Goal: Transaction & Acquisition: Book appointment/travel/reservation

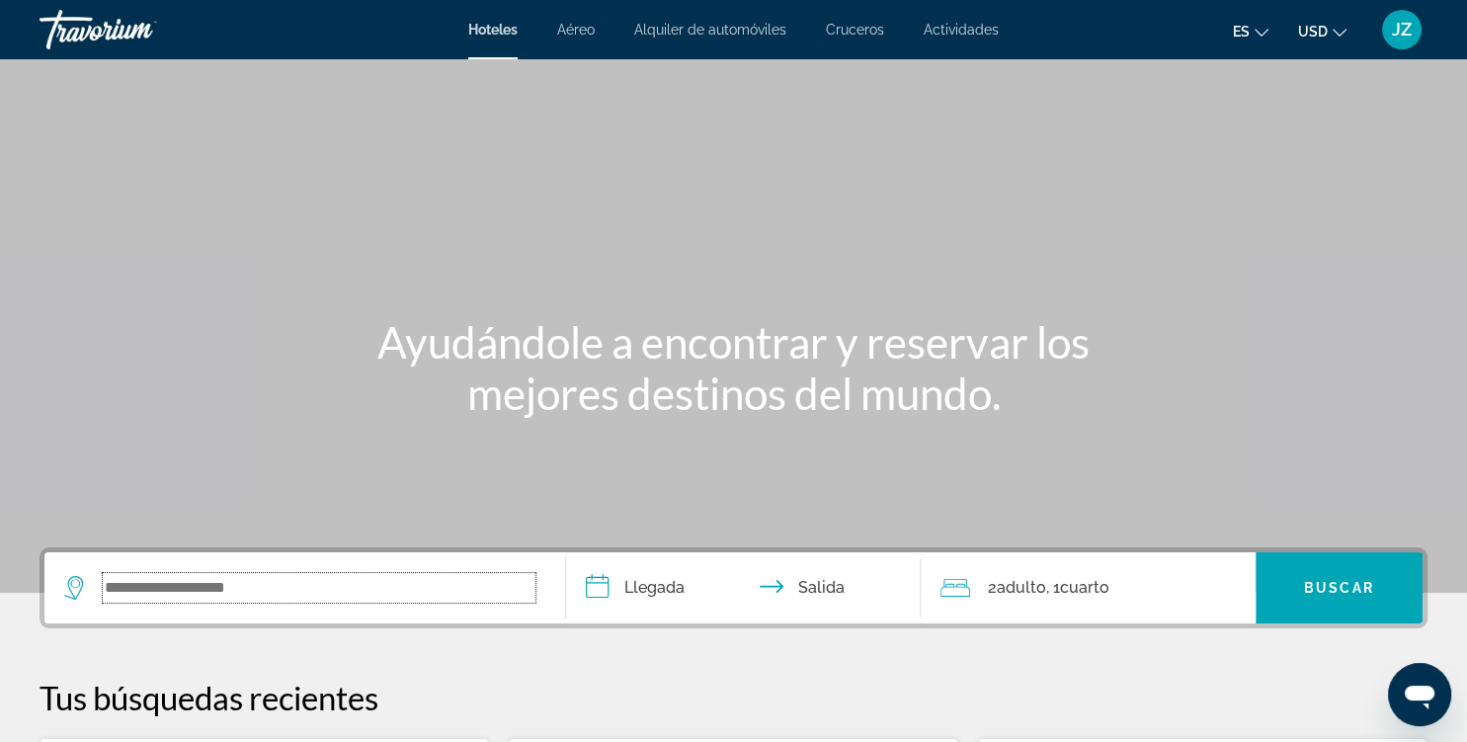
click at [400, 577] on input "Search widget" at bounding box center [319, 588] width 433 height 30
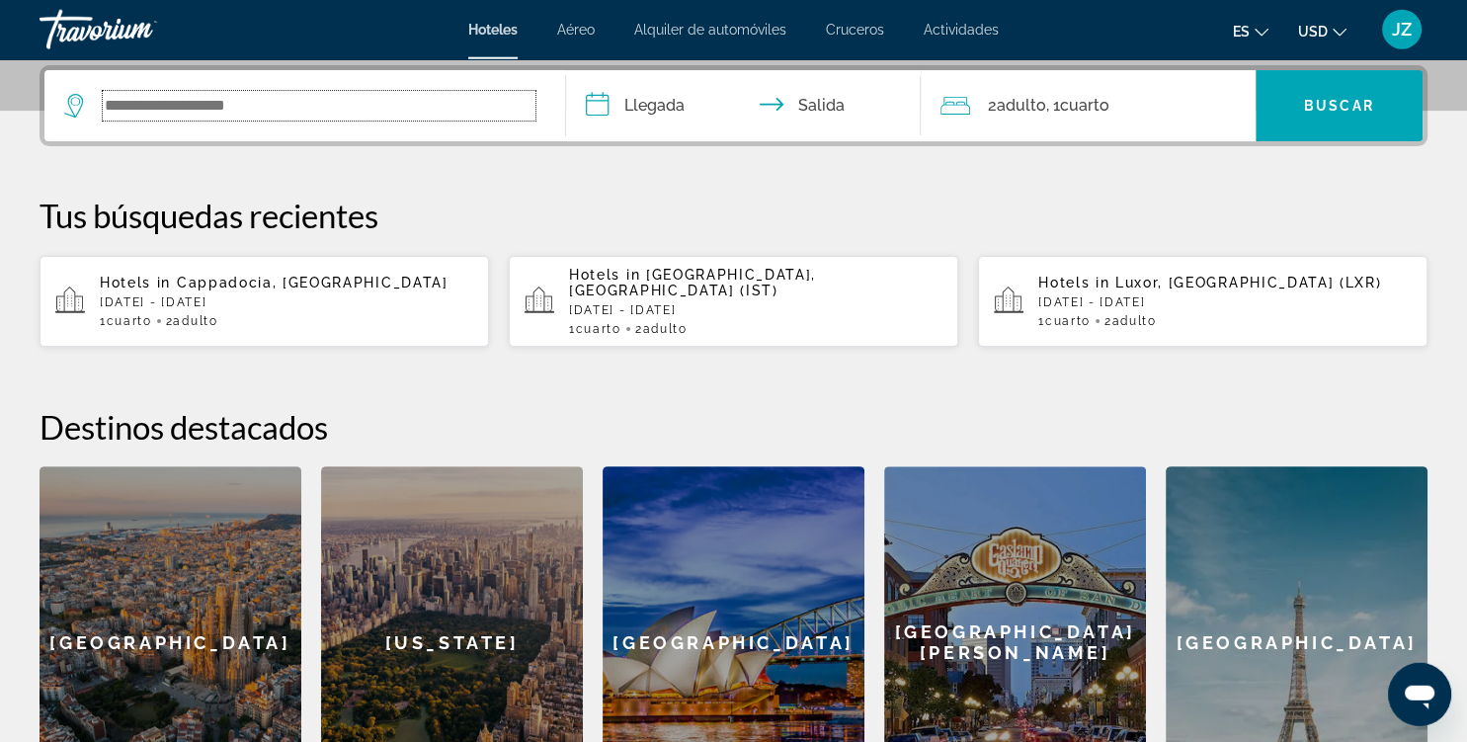
scroll to position [482, 0]
click at [532, 102] on input "Search widget" at bounding box center [319, 106] width 433 height 30
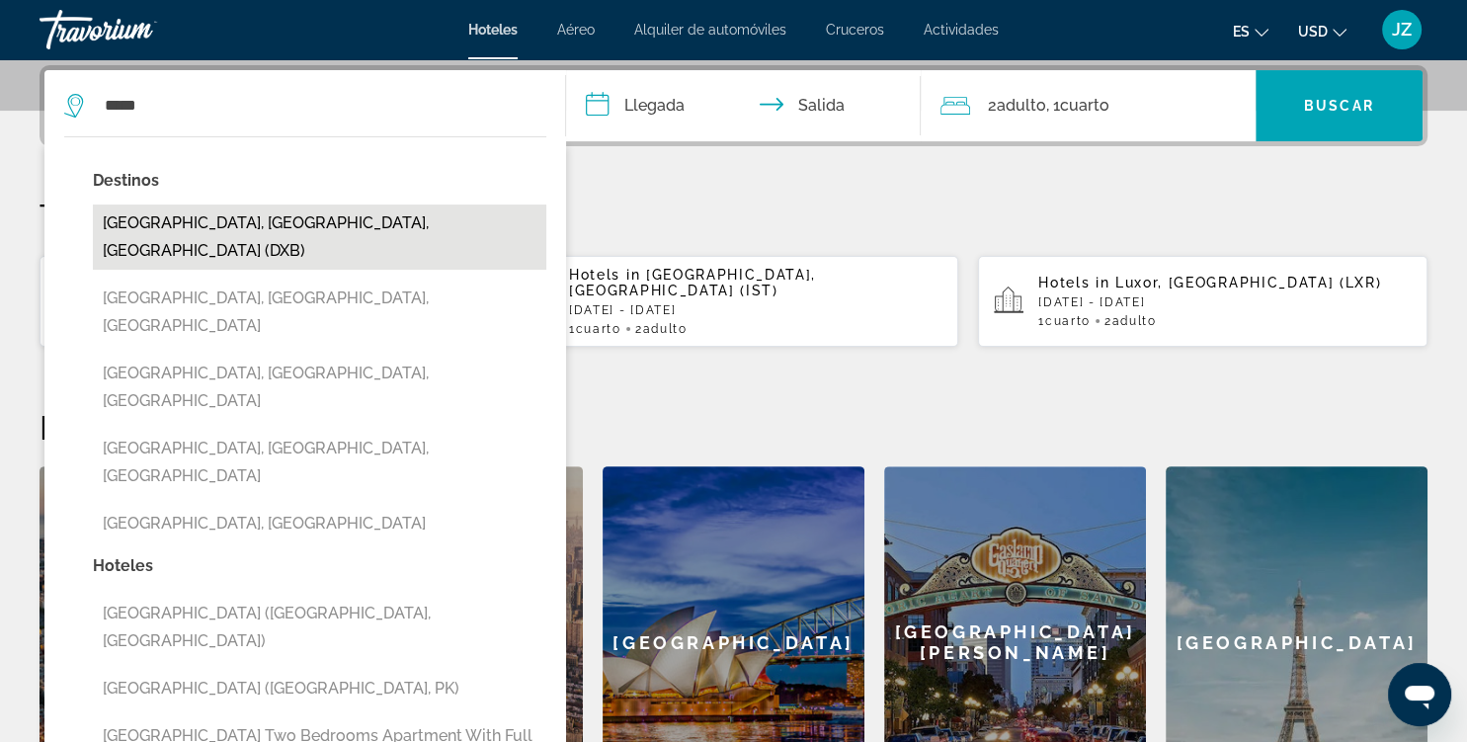
click at [442, 232] on button "[GEOGRAPHIC_DATA], [GEOGRAPHIC_DATA], [GEOGRAPHIC_DATA] (DXB)" at bounding box center [320, 237] width 454 height 65
type input "**********"
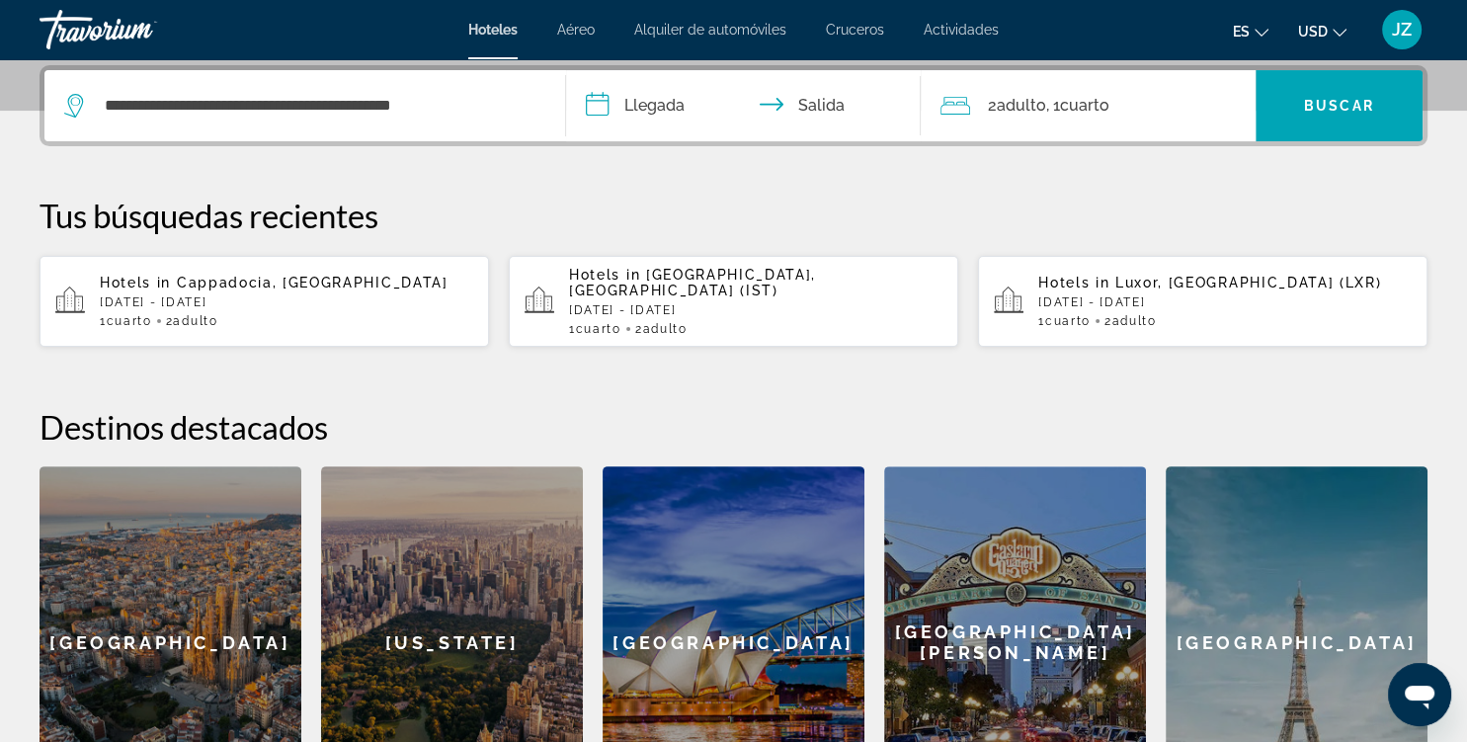
click at [741, 115] on input "**********" at bounding box center [747, 108] width 363 height 77
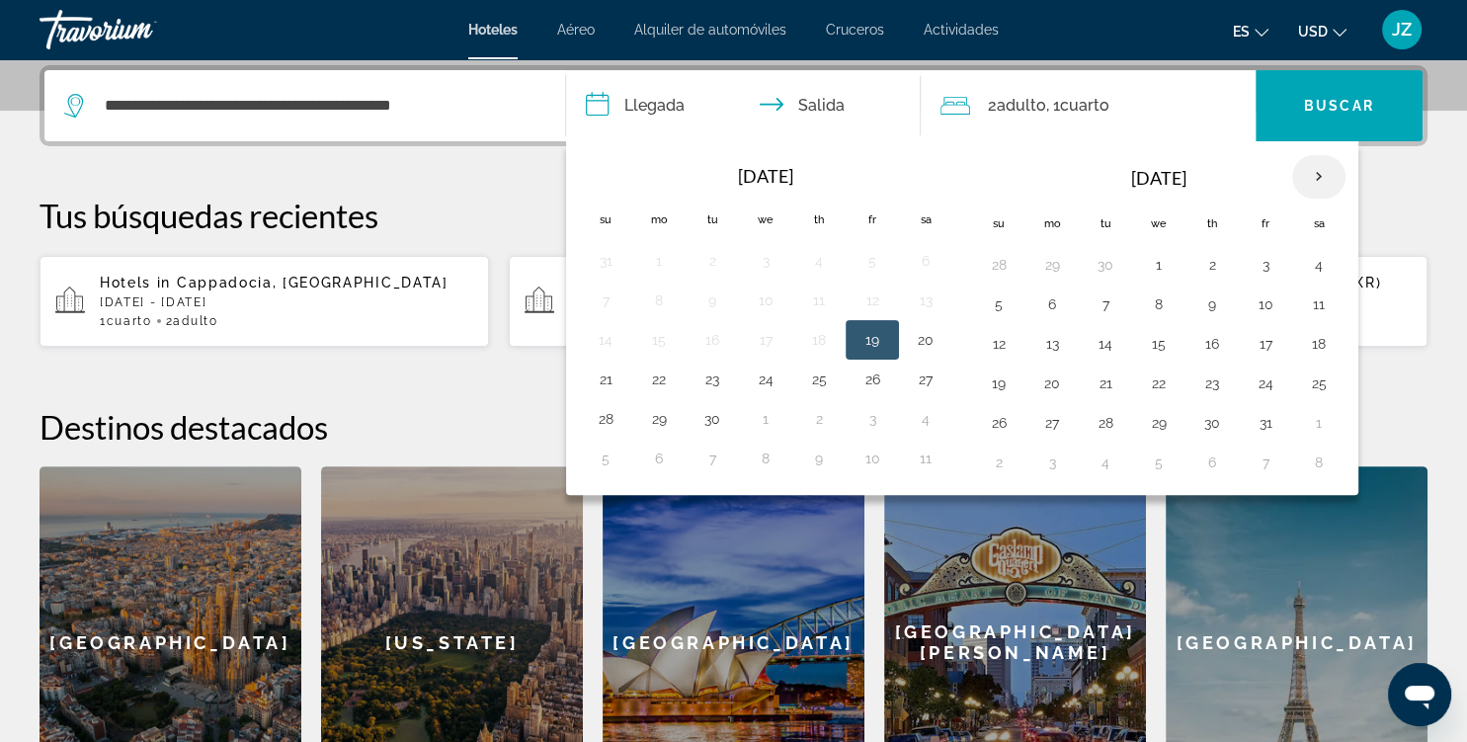
click at [1325, 178] on th "Next month" at bounding box center [1318, 176] width 53 height 43
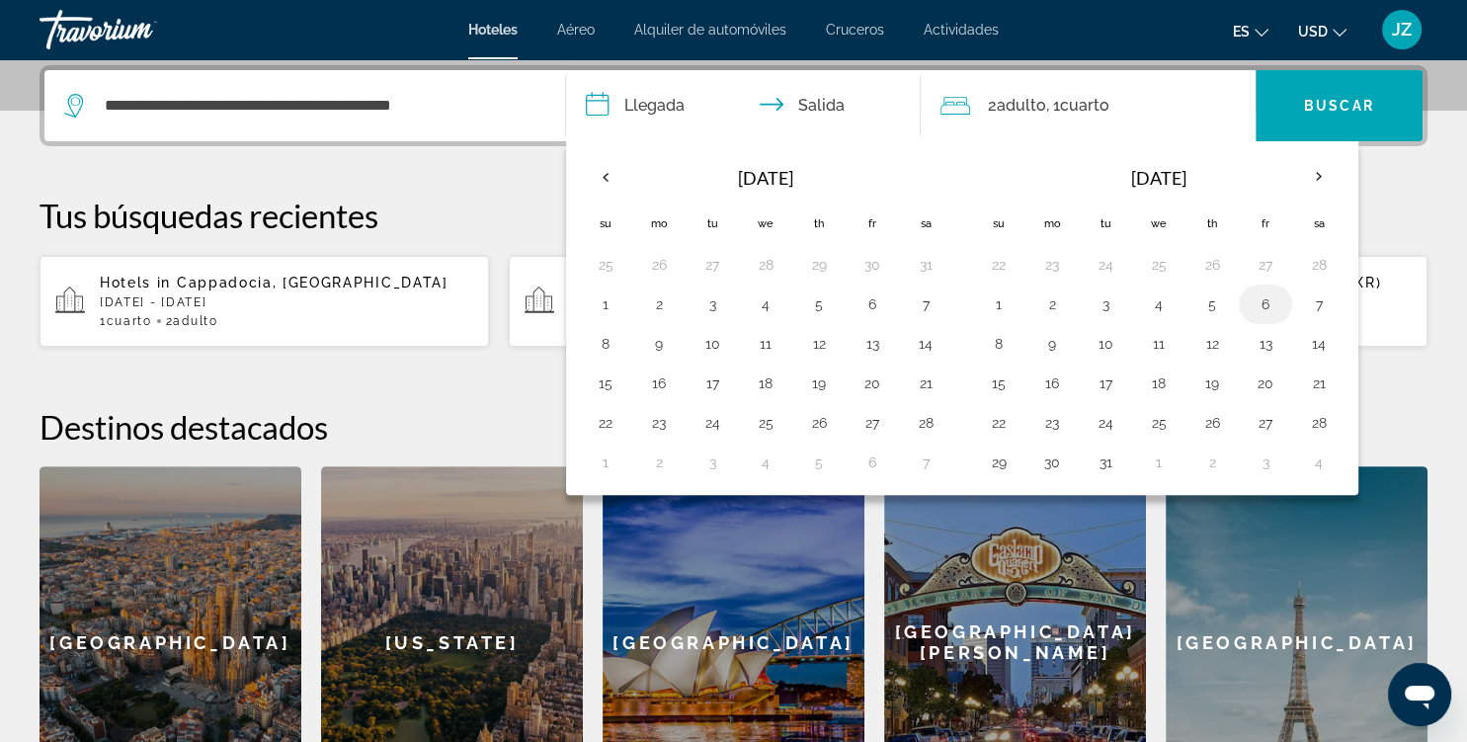
click at [1250, 308] on button "6" at bounding box center [1266, 304] width 32 height 28
click at [1099, 342] on button "10" at bounding box center [1106, 344] width 32 height 28
type input "**********"
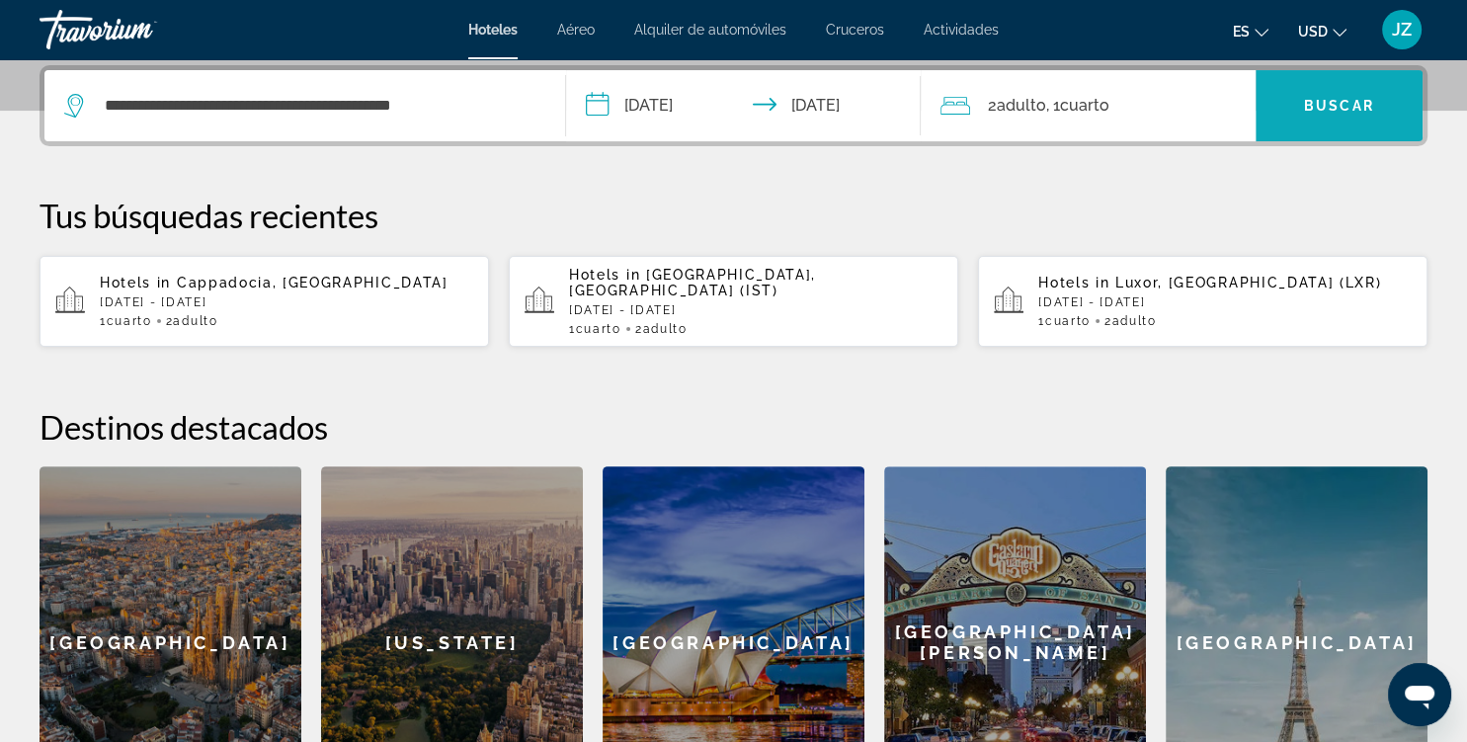
click at [1361, 129] on span "Search widget" at bounding box center [1339, 105] width 167 height 71
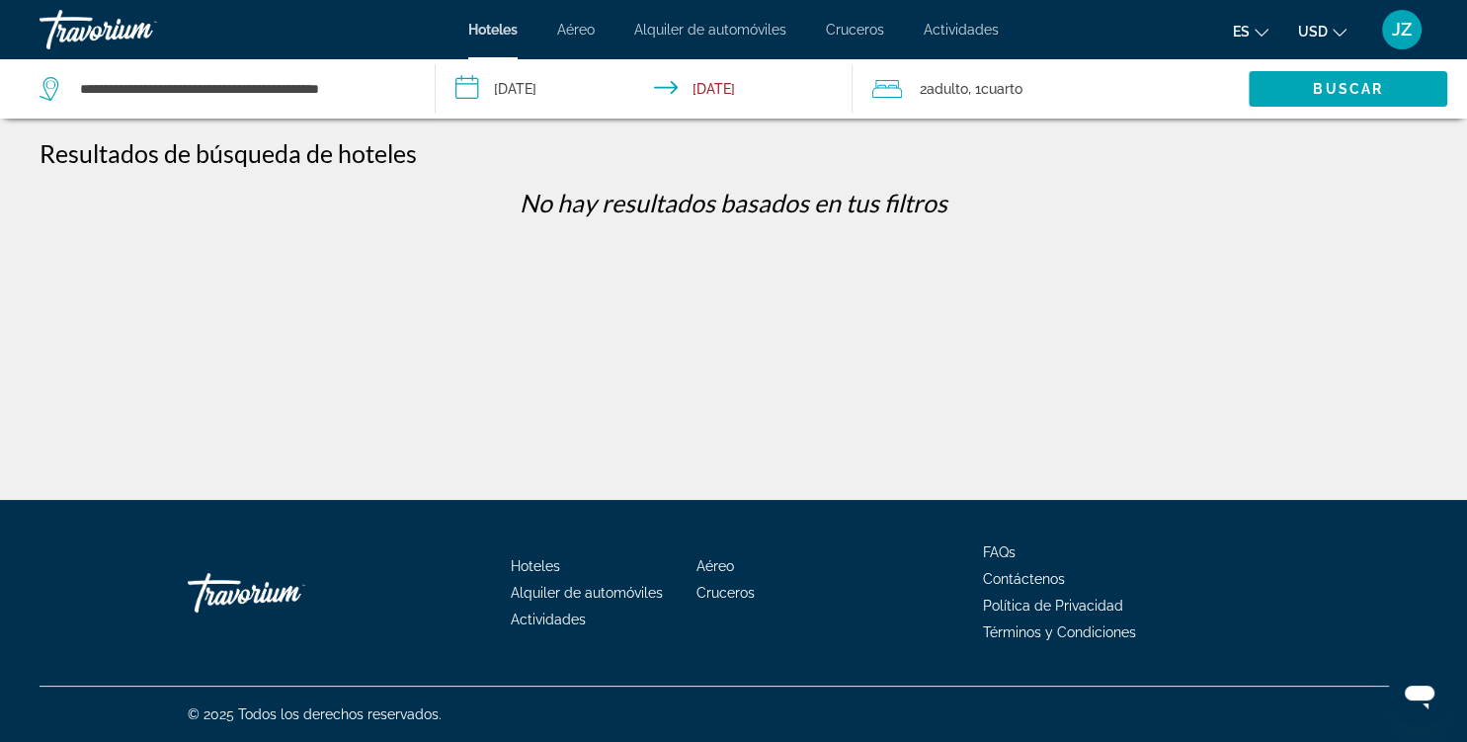
click at [409, 93] on div "**********" at bounding box center [227, 88] width 375 height 59
click at [405, 85] on input "**********" at bounding box center [241, 89] width 327 height 30
click at [1415, 101] on span "Search widget" at bounding box center [1348, 88] width 199 height 47
click at [597, 89] on input "**********" at bounding box center [648, 91] width 424 height 65
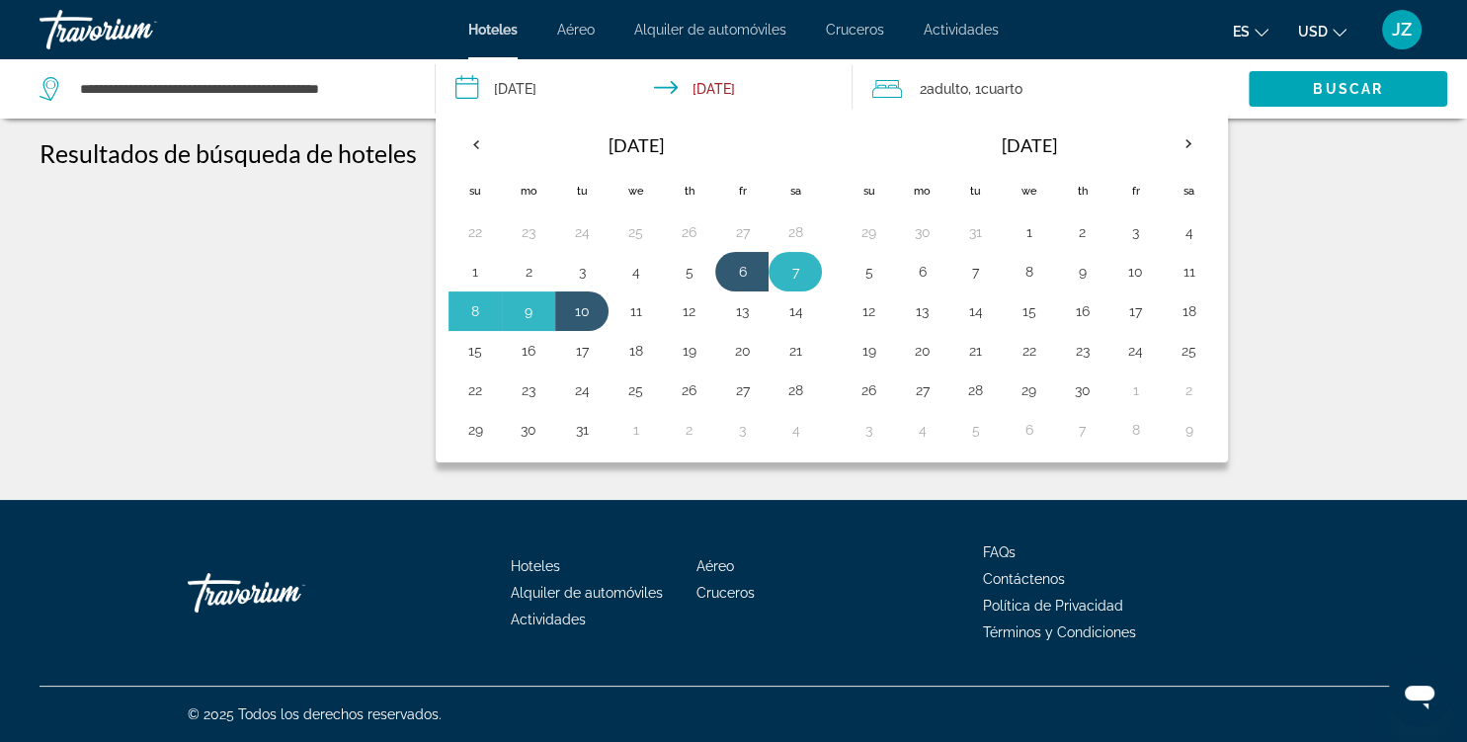
click at [788, 272] on button "7" at bounding box center [796, 272] width 32 height 28
click at [574, 312] on button "10" at bounding box center [582, 311] width 32 height 28
type input "**********"
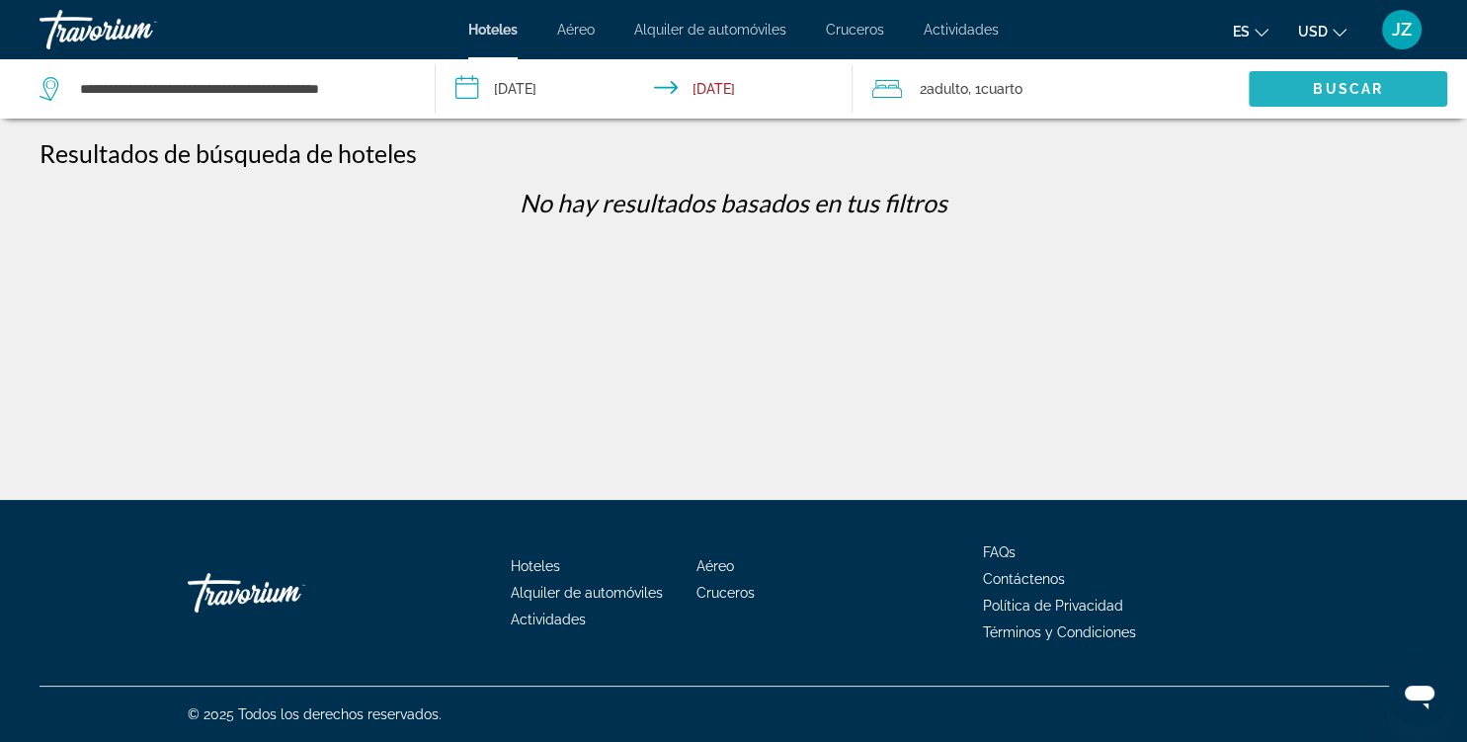
click at [1342, 93] on span "Buscar" at bounding box center [1348, 89] width 70 height 16
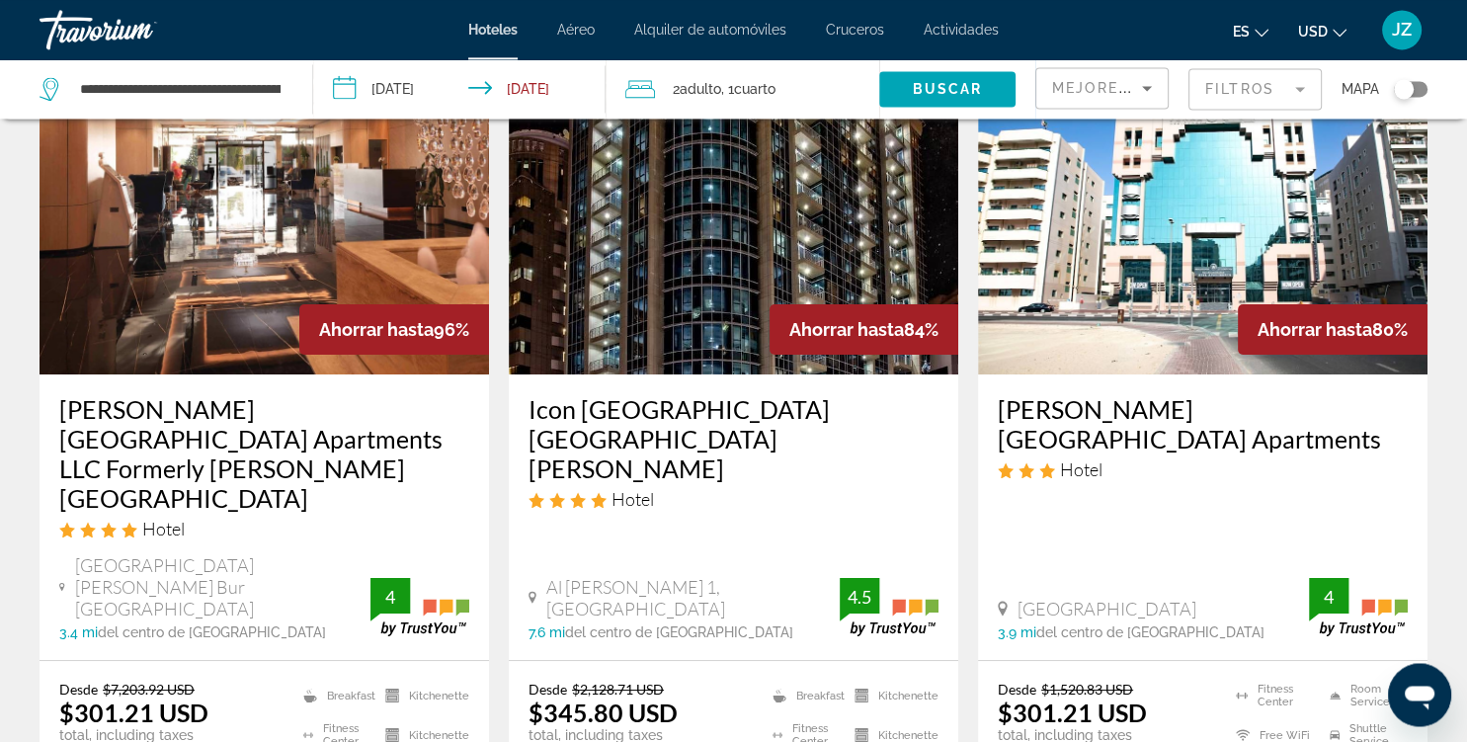
scroll to position [208, 0]
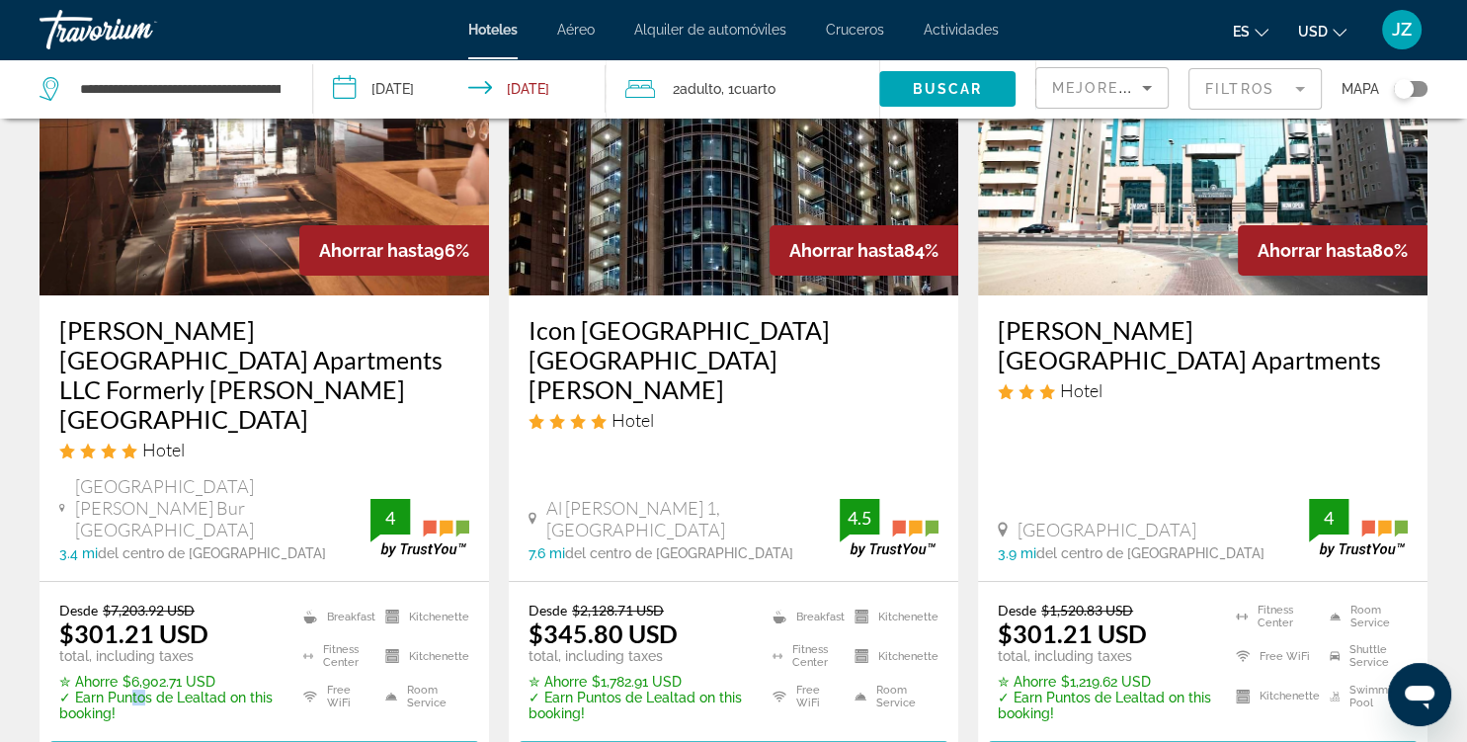
click at [140, 690] on p "✓ Earn Puntos de Lealtad on this booking!" at bounding box center [168, 706] width 219 height 32
click at [131, 674] on p "✮ Ahorre $6,902.71 USD" at bounding box center [168, 682] width 219 height 16
drag, startPoint x: 131, startPoint y: 595, endPoint x: 179, endPoint y: 603, distance: 48.1
click at [179, 674] on p "✮ Ahorre $6,902.71 USD" at bounding box center [168, 682] width 219 height 16
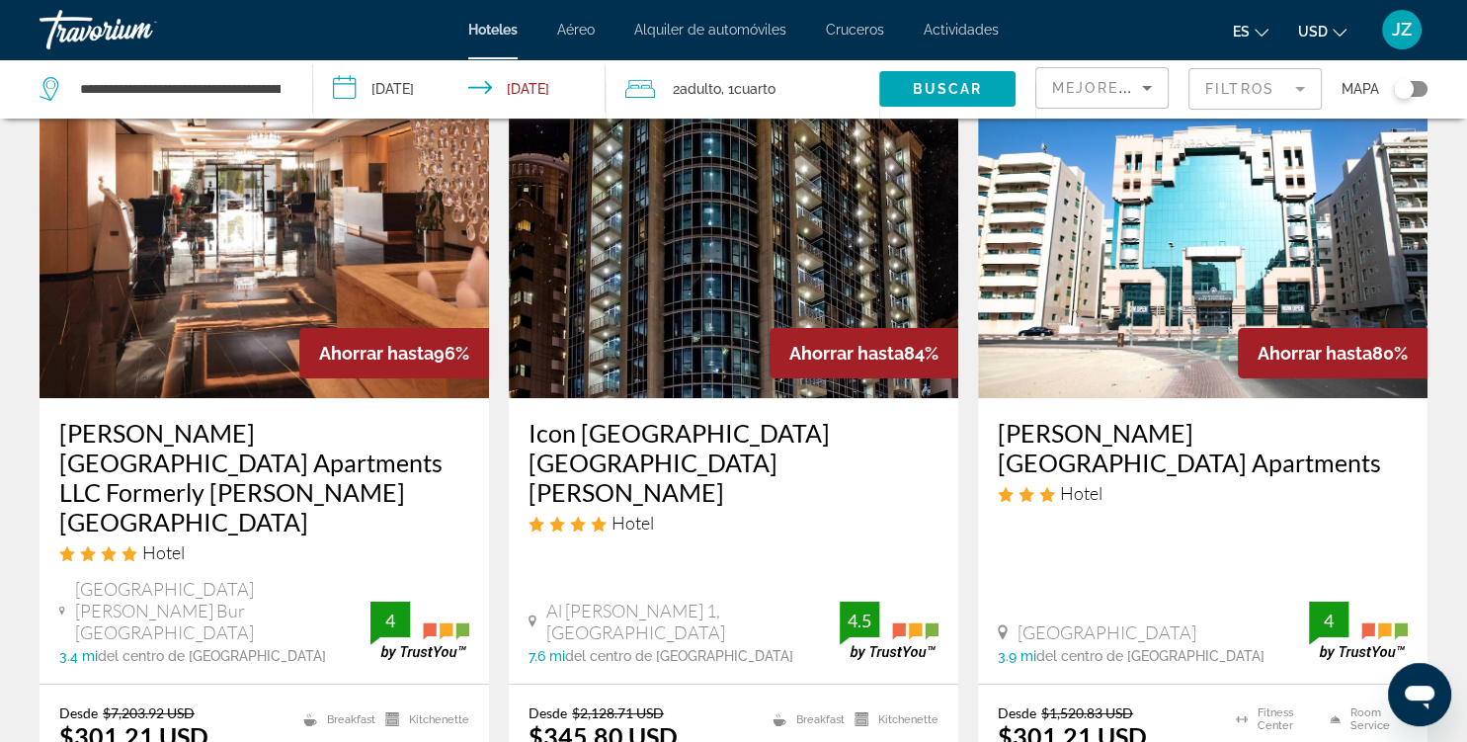
scroll to position [104, 0]
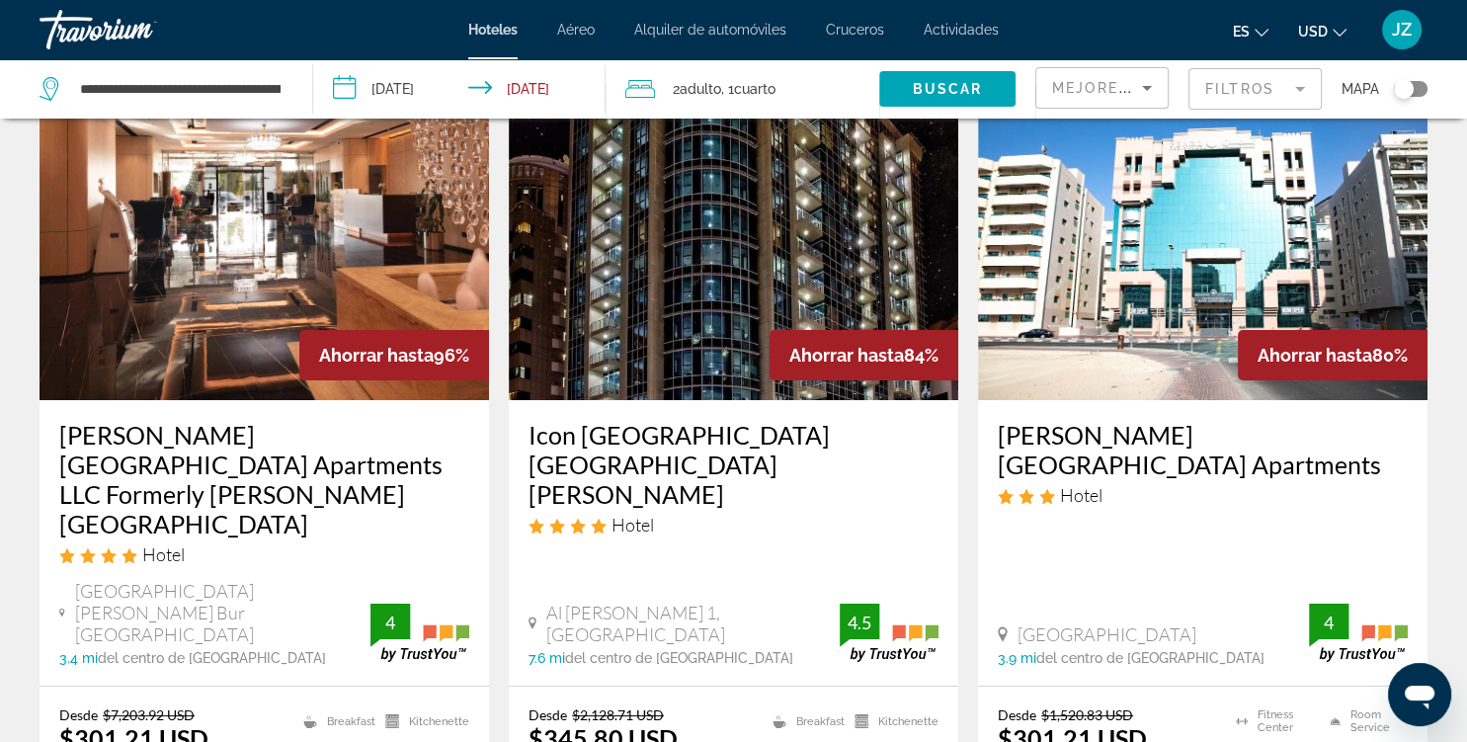
click at [307, 262] on img "Main content" at bounding box center [265, 242] width 450 height 316
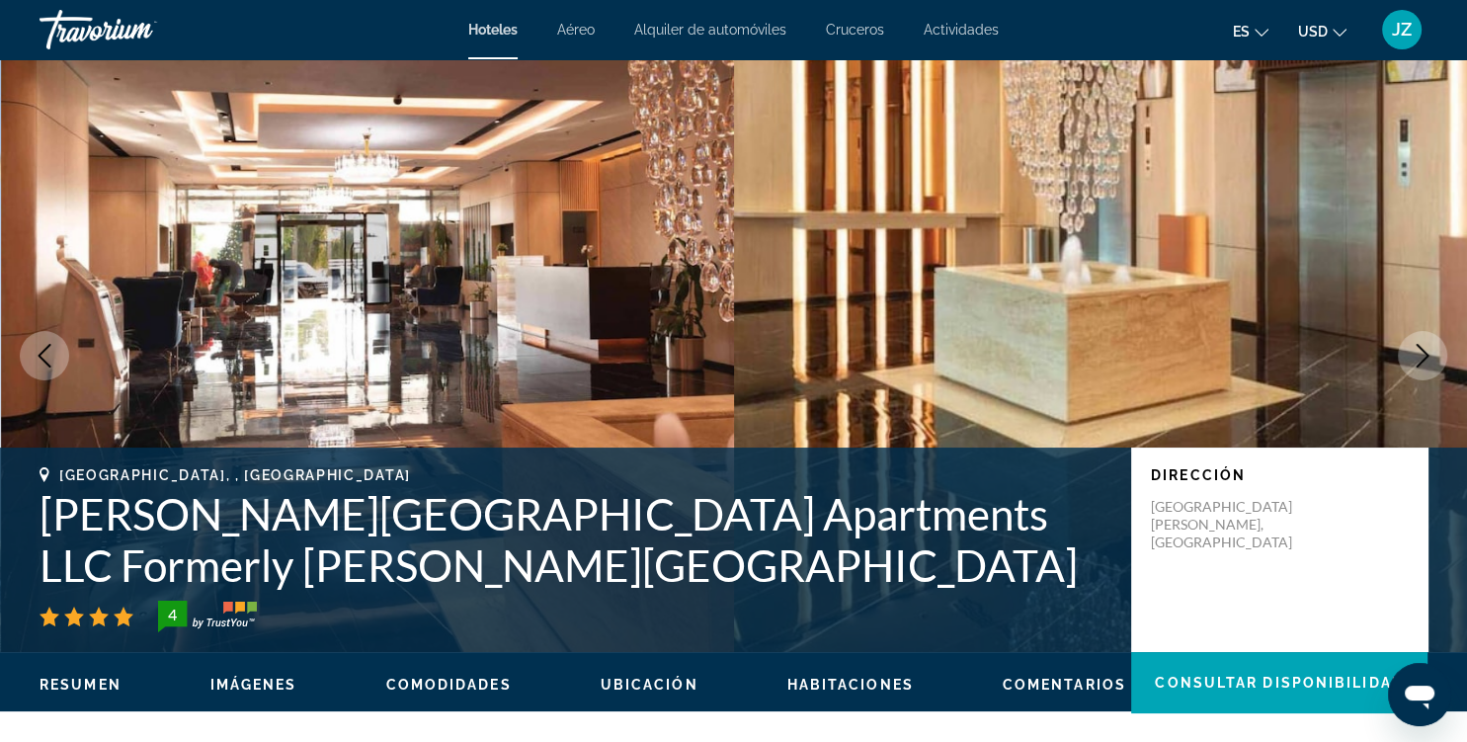
click at [1431, 357] on icon "Next image" at bounding box center [1423, 356] width 24 height 24
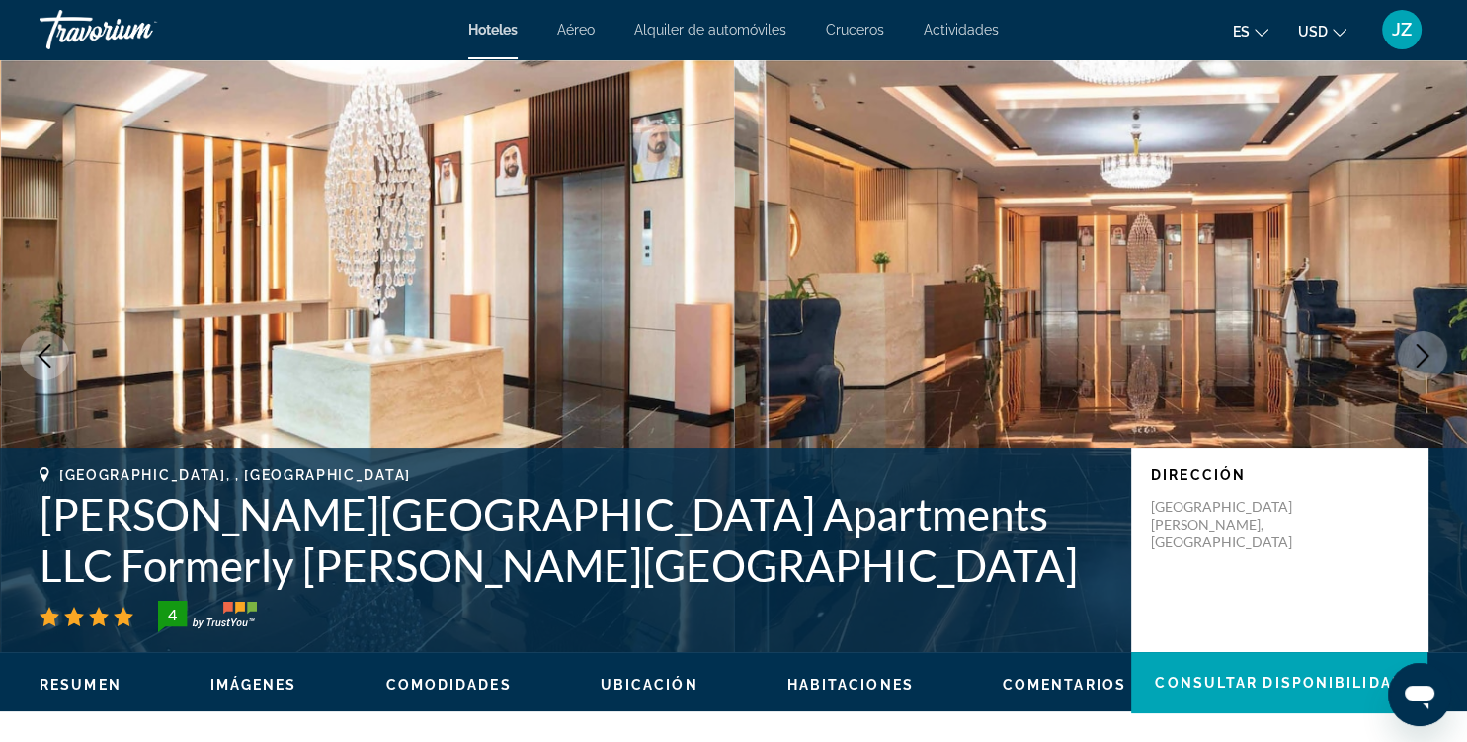
click at [1431, 357] on icon "Next image" at bounding box center [1423, 356] width 24 height 24
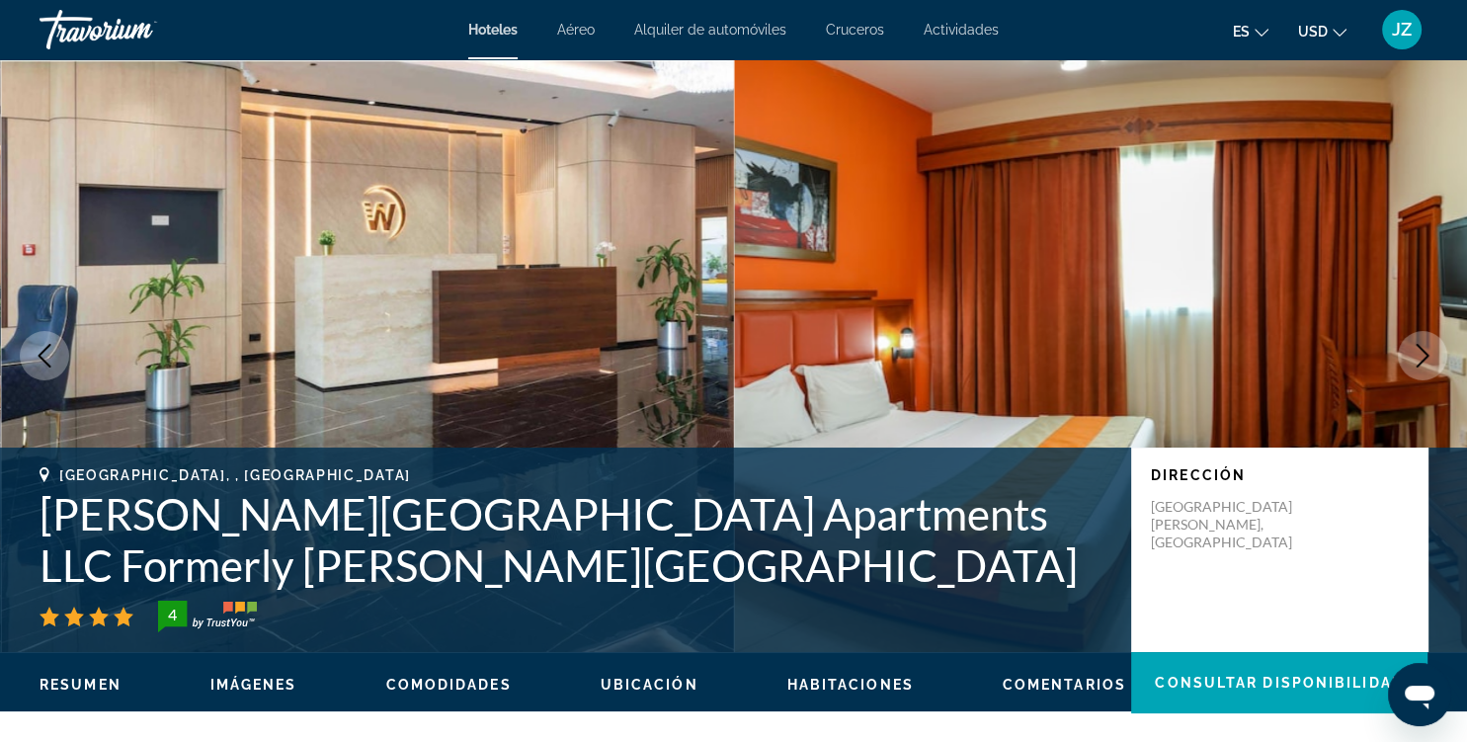
click at [1431, 357] on icon "Next image" at bounding box center [1423, 356] width 24 height 24
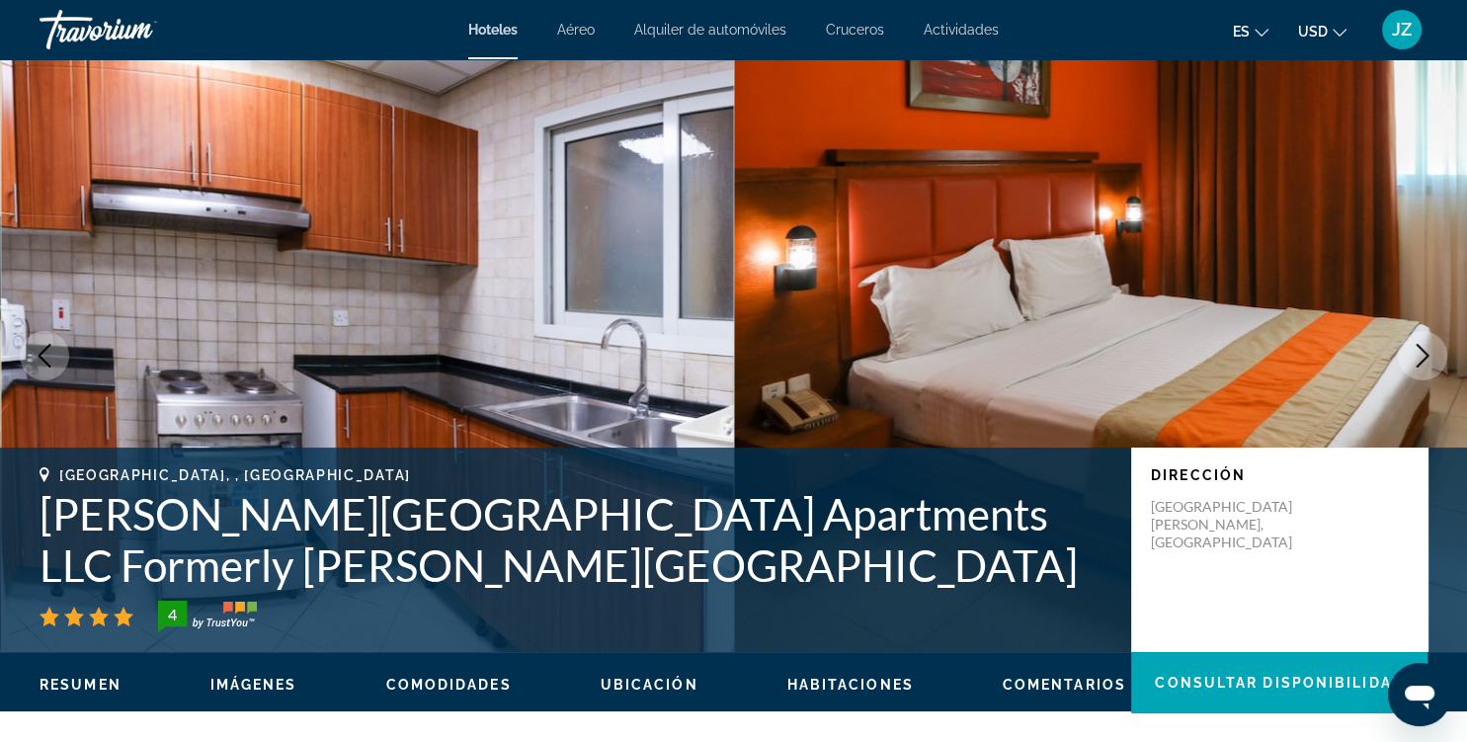
click at [1431, 357] on icon "Next image" at bounding box center [1423, 356] width 24 height 24
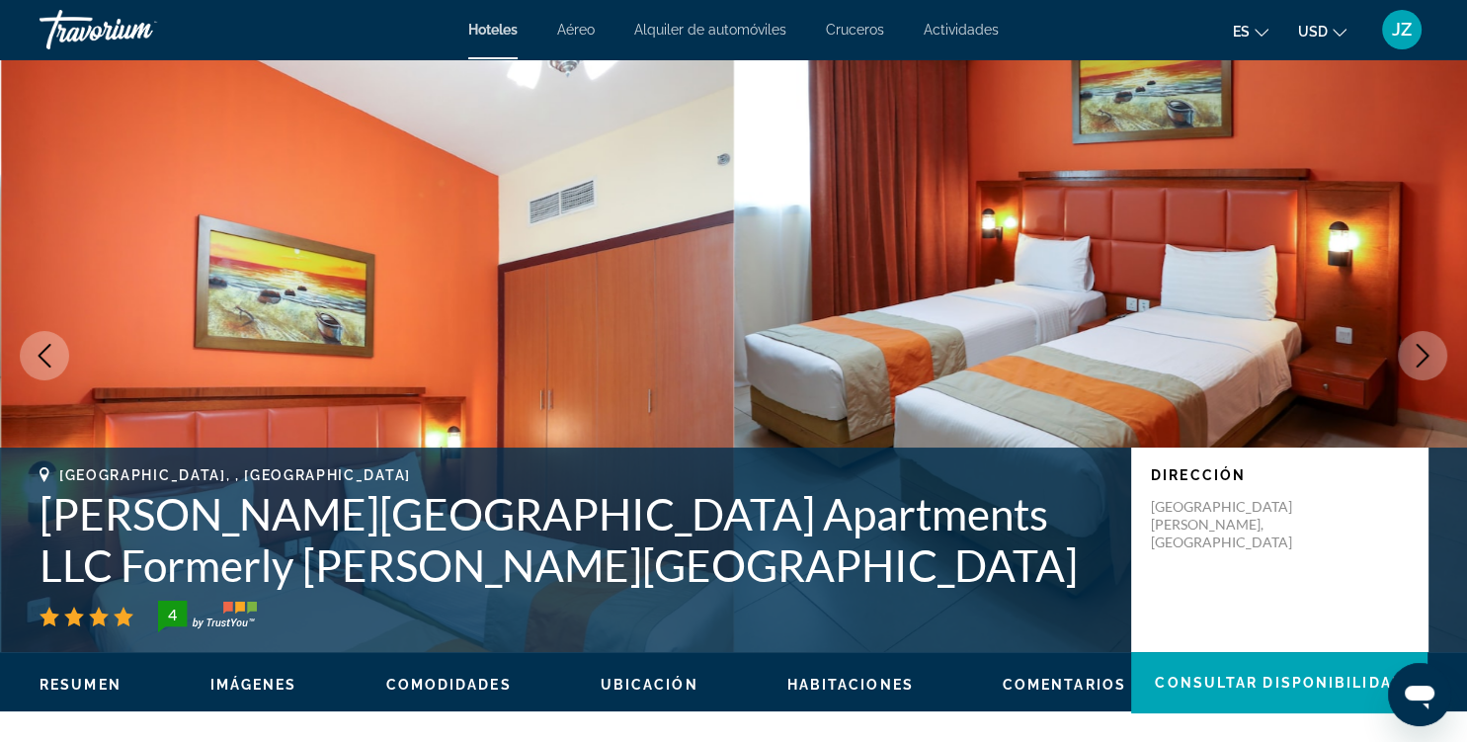
click at [1431, 357] on icon "Next image" at bounding box center [1423, 356] width 24 height 24
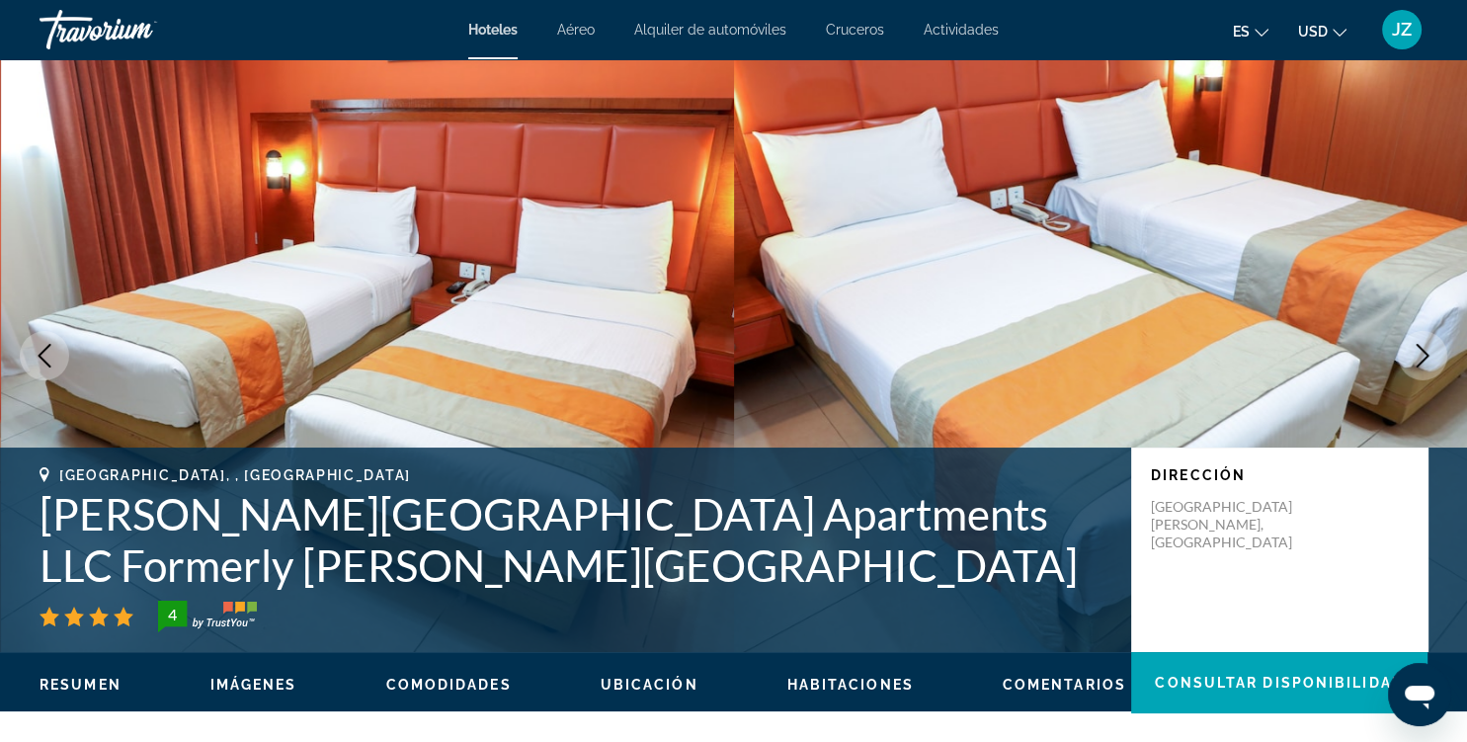
click at [45, 619] on icon "Main content" at bounding box center [50, 617] width 20 height 20
click at [1433, 366] on icon "Next image" at bounding box center [1423, 356] width 24 height 24
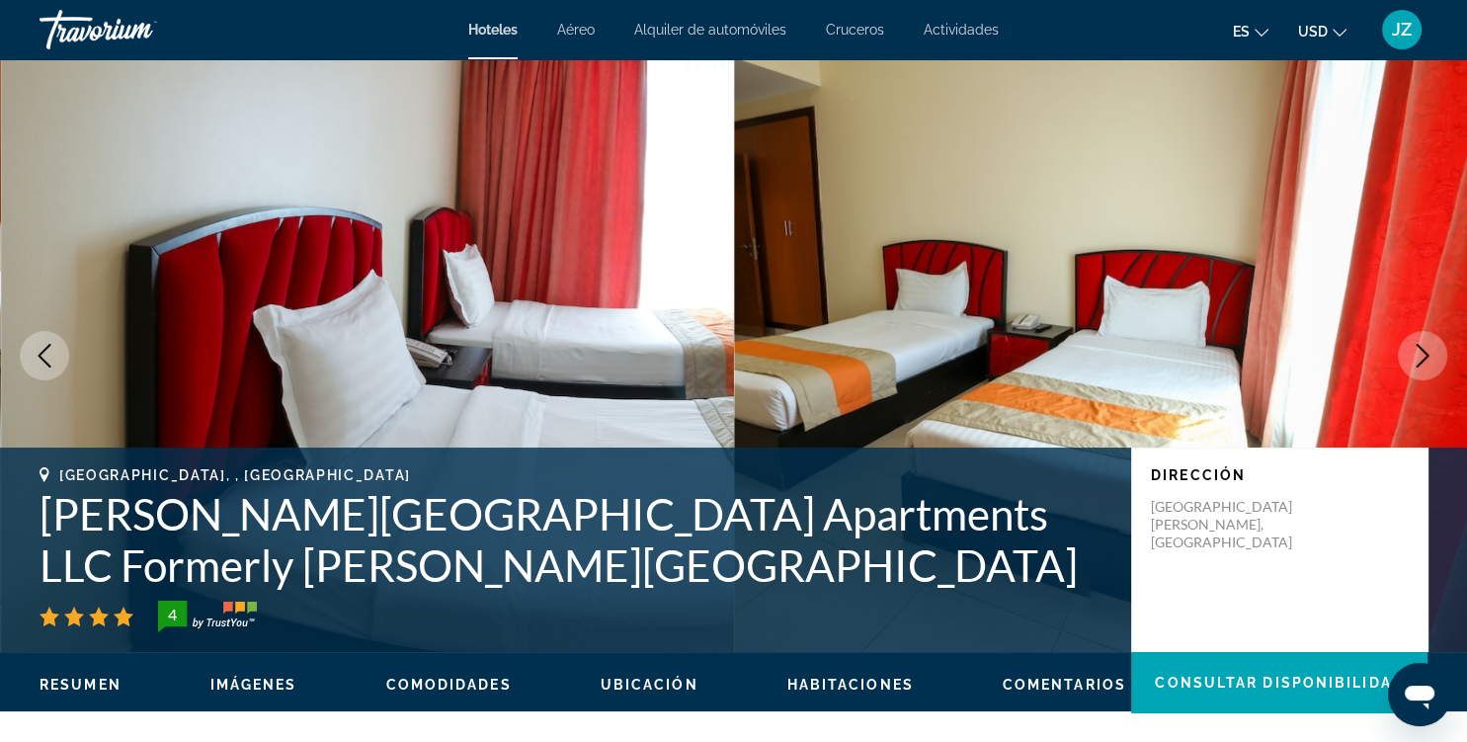
click at [1433, 366] on icon "Next image" at bounding box center [1423, 356] width 24 height 24
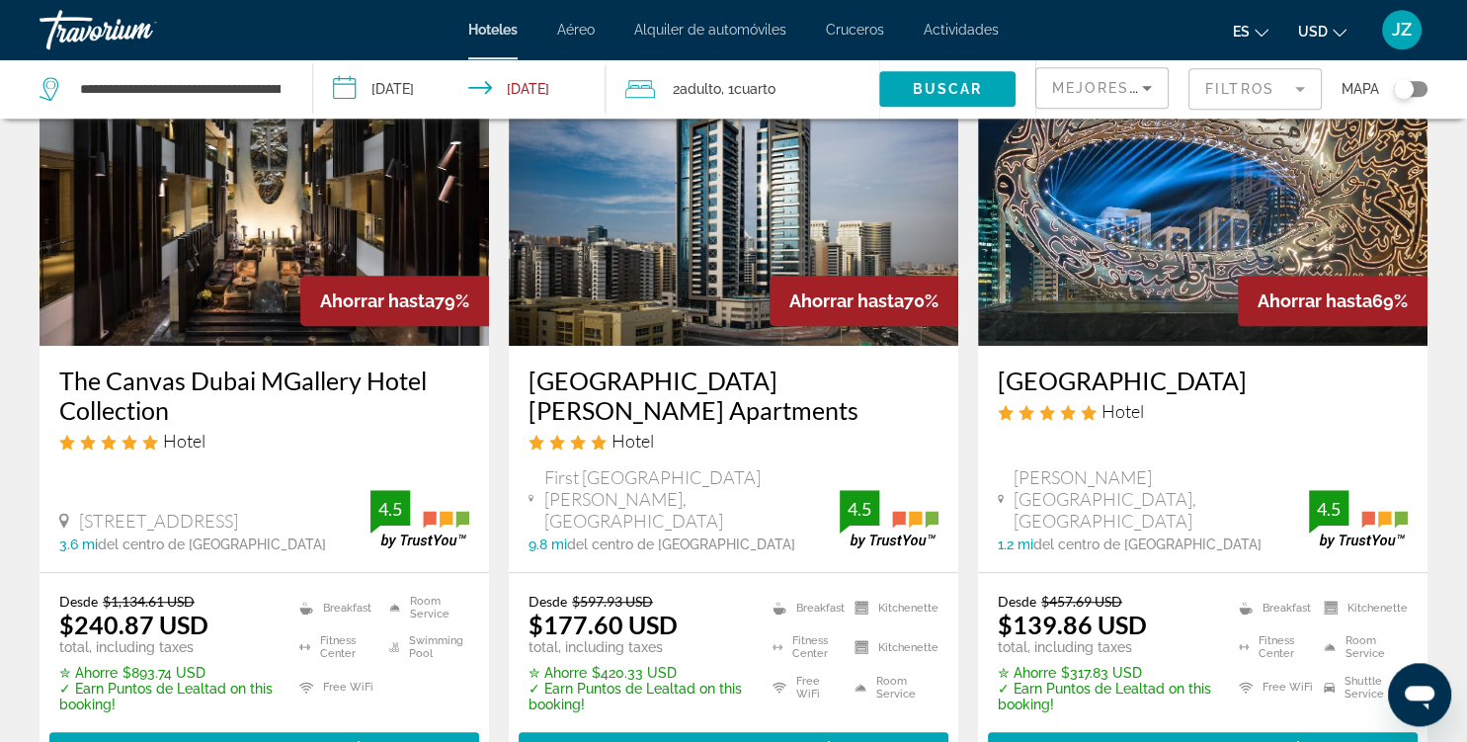
scroll to position [1043, 0]
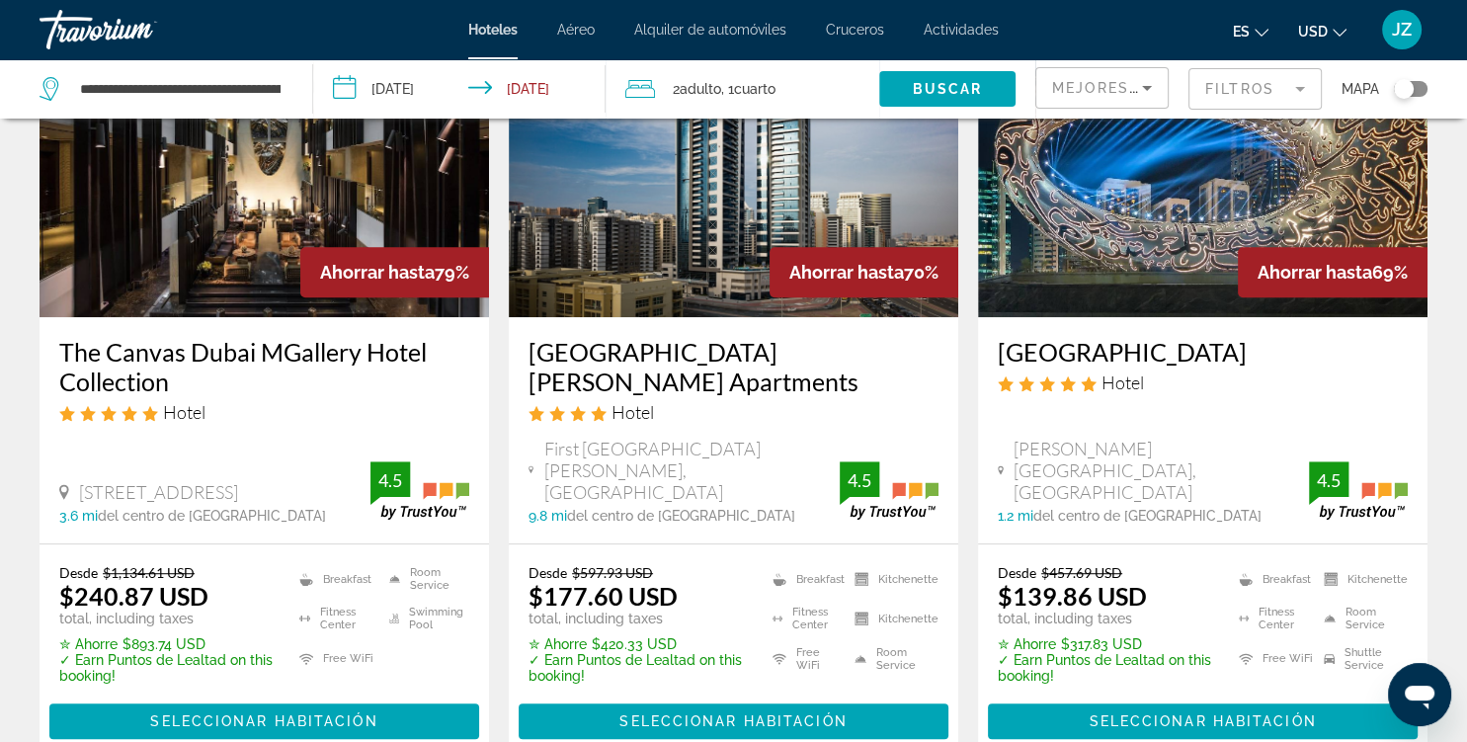
drag, startPoint x: 79, startPoint y: 500, endPoint x: 213, endPoint y: 501, distance: 134.4
click at [213, 564] on div "Desde $1,134.61 USD $240.87 USD total, including taxes" at bounding box center [166, 595] width 215 height 62
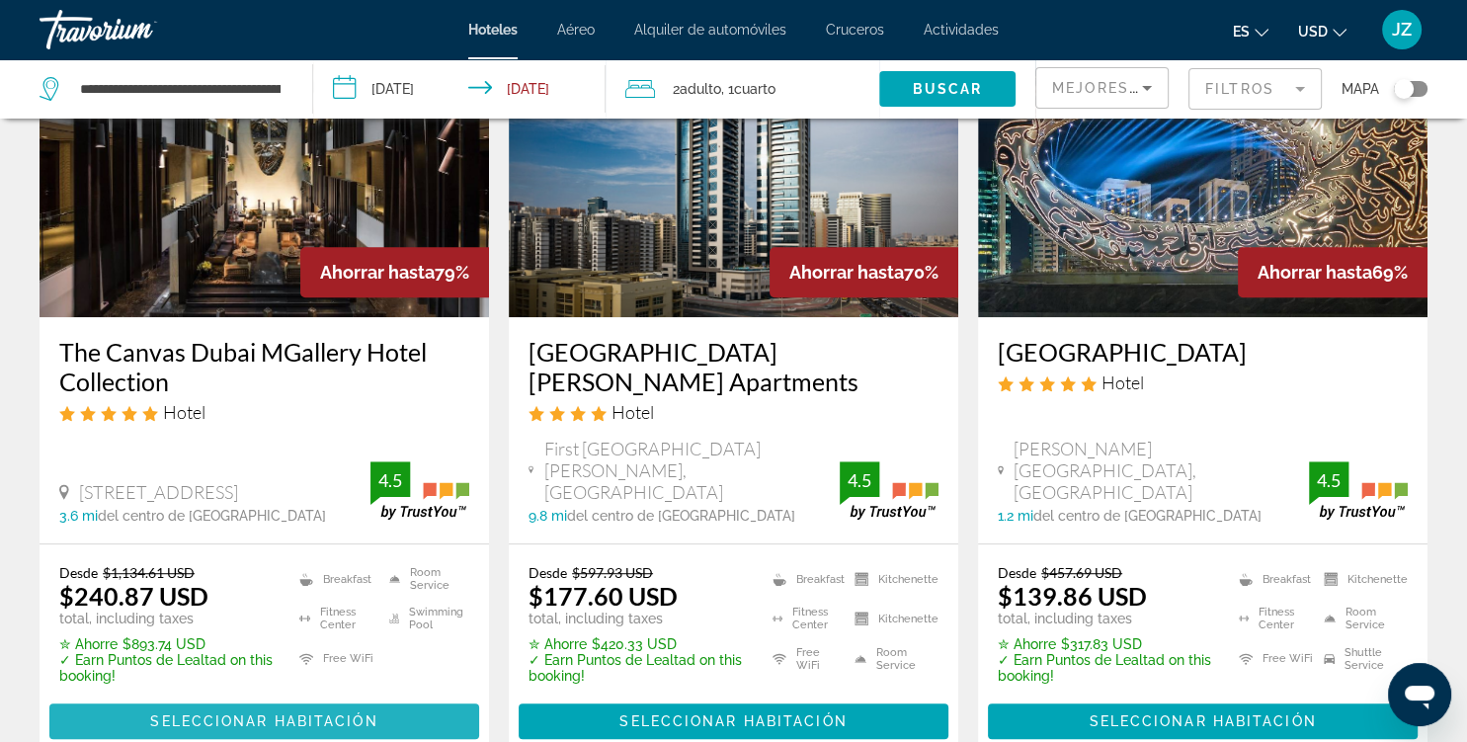
click at [358, 698] on span "Main content" at bounding box center [264, 721] width 430 height 47
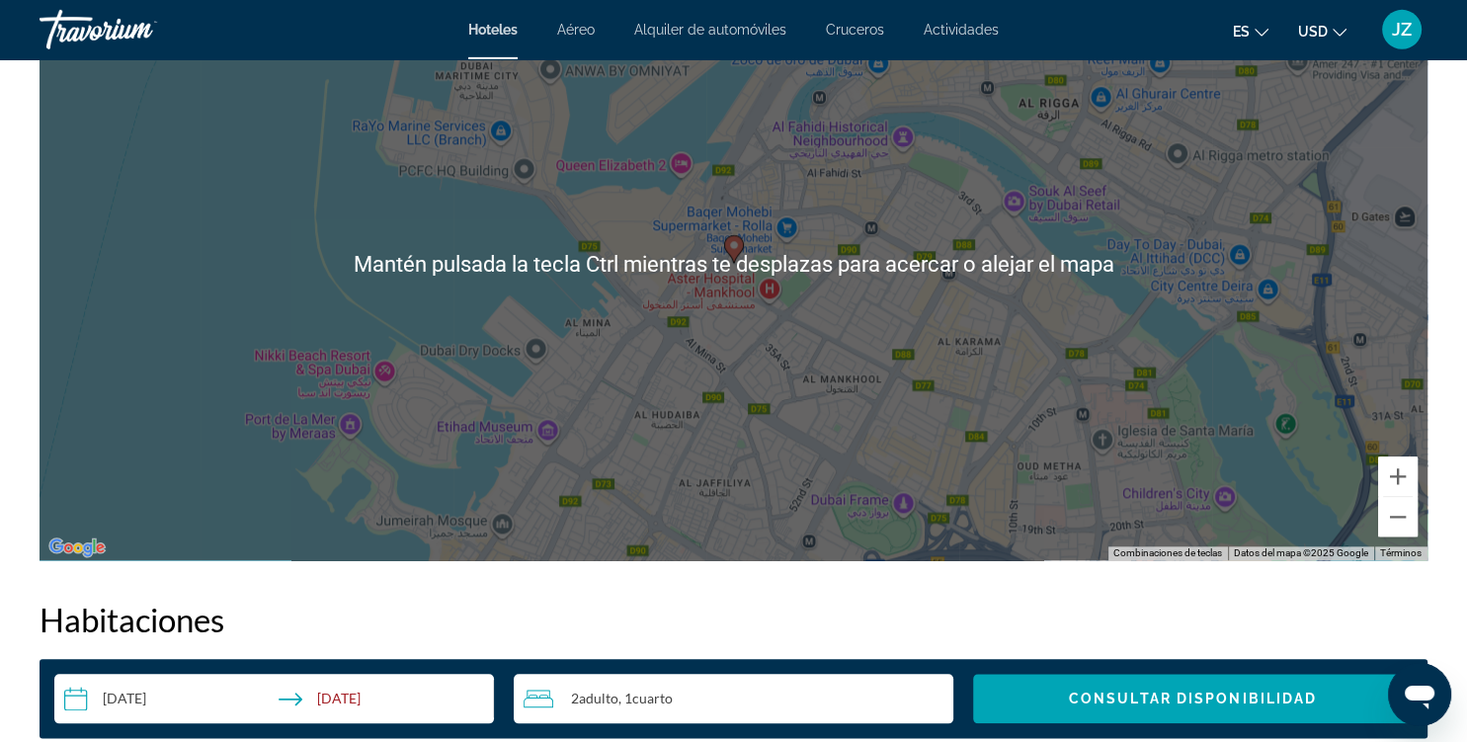
scroll to position [1982, 0]
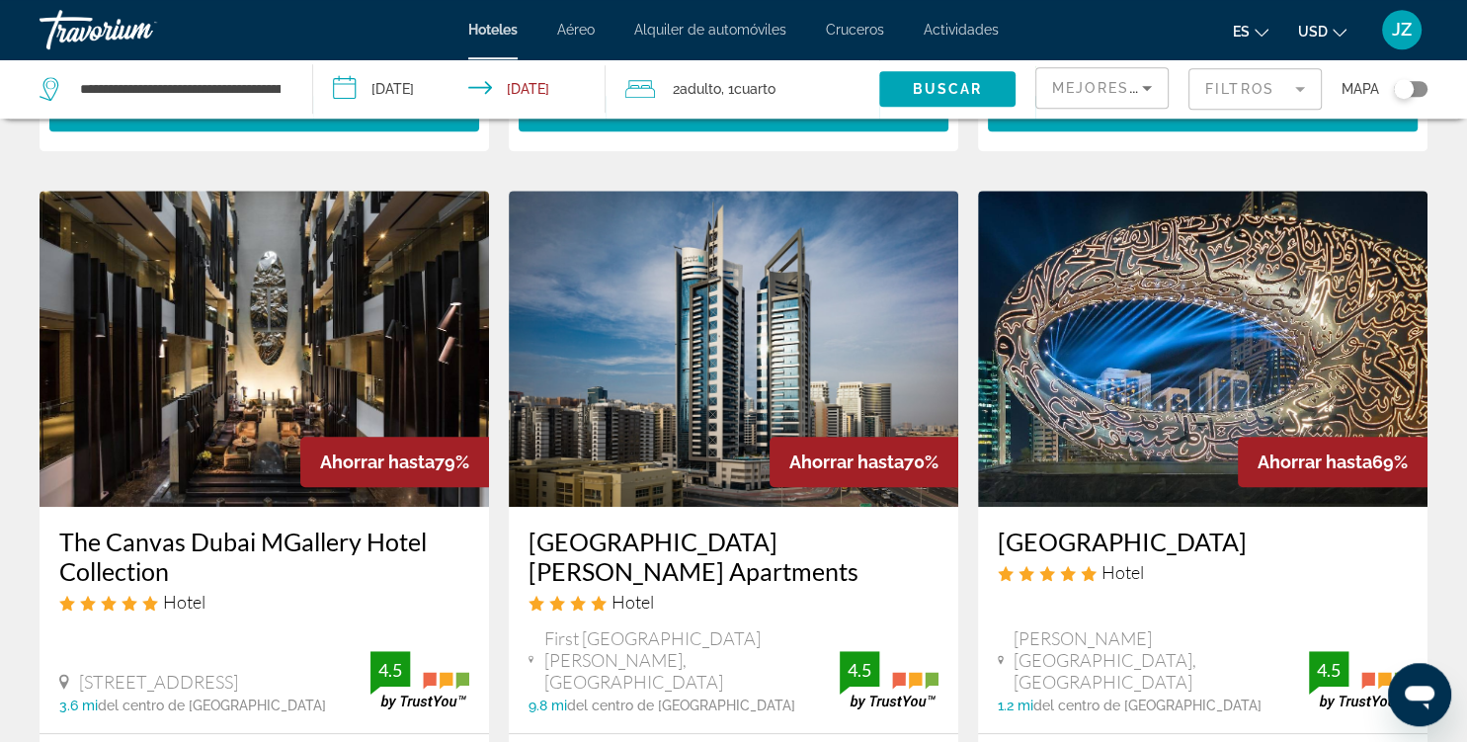
scroll to position [787, 0]
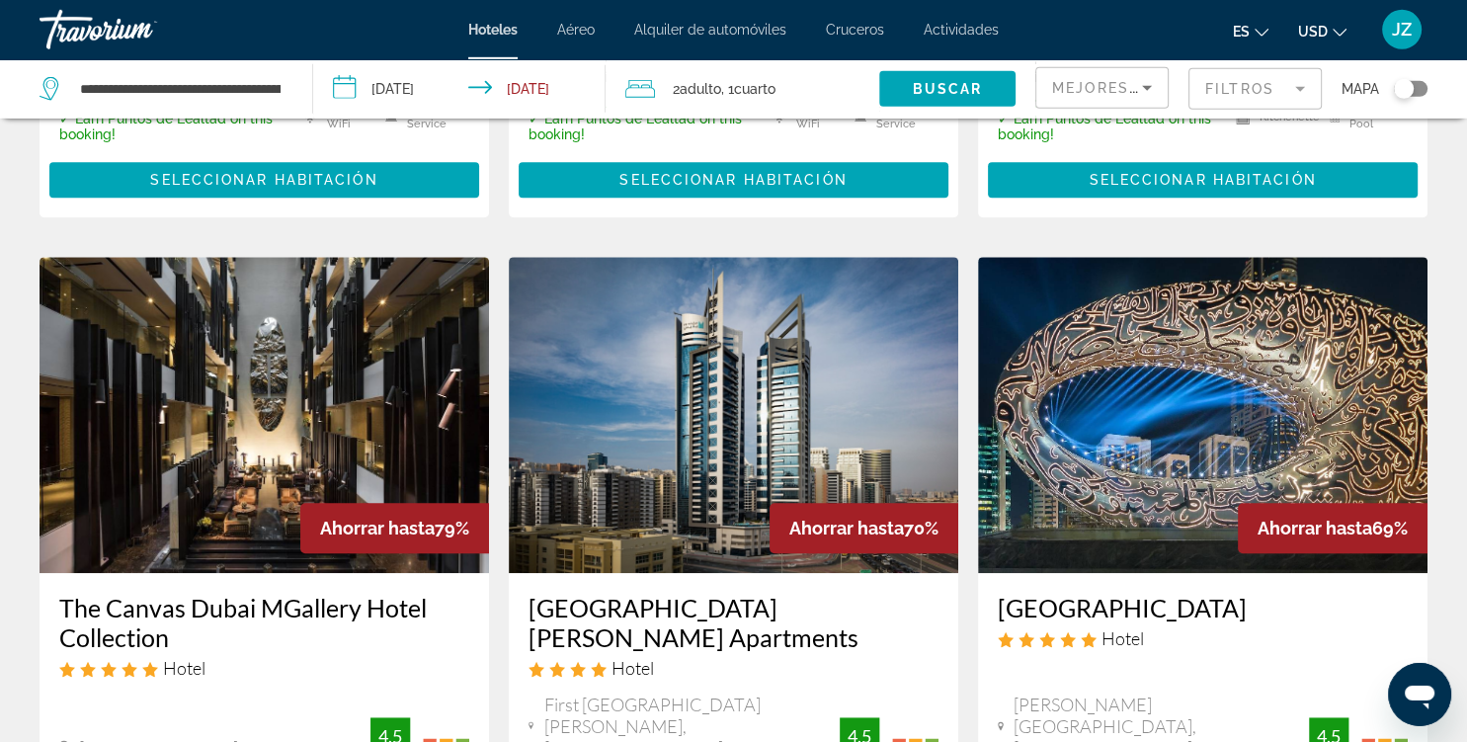
click at [1286, 335] on img "Main content" at bounding box center [1203, 415] width 450 height 316
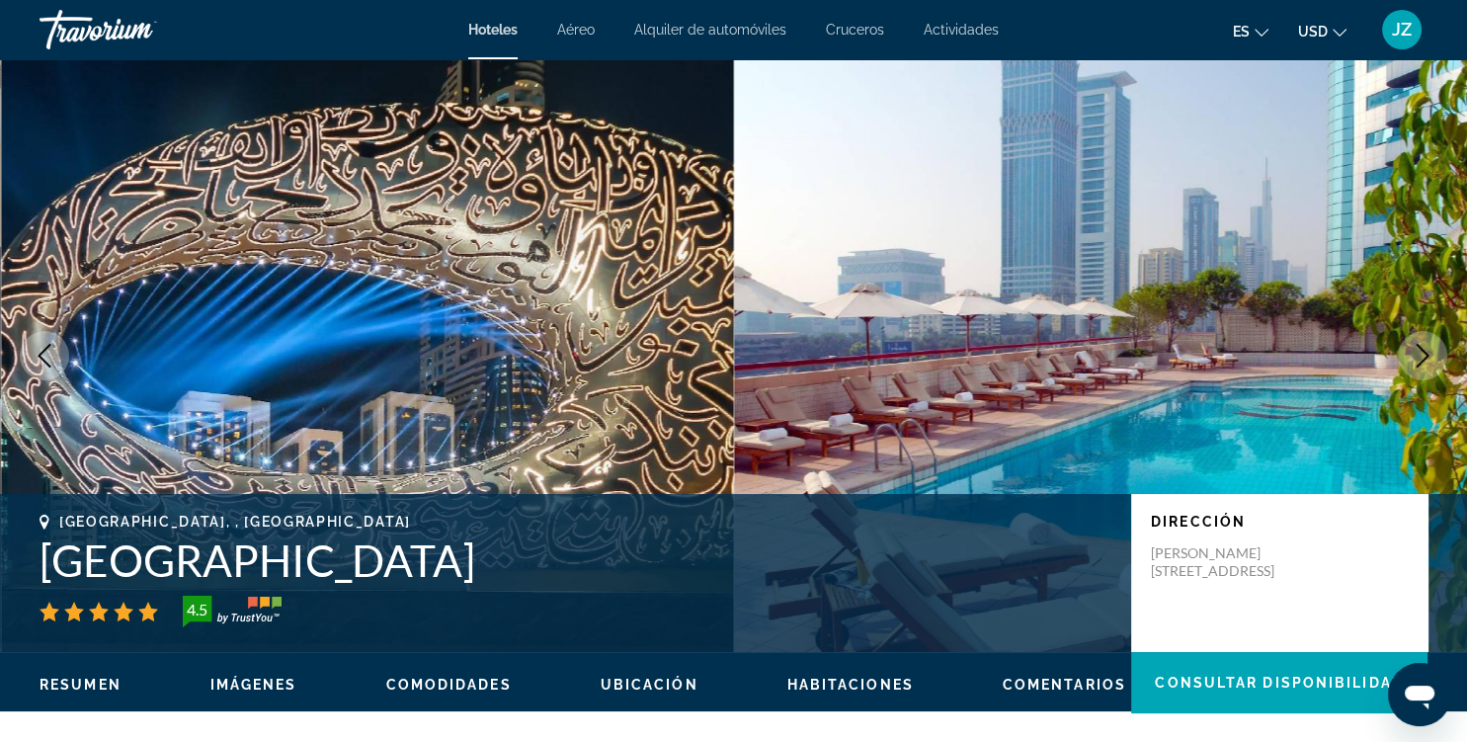
click at [1432, 340] on button "Next image" at bounding box center [1422, 355] width 49 height 49
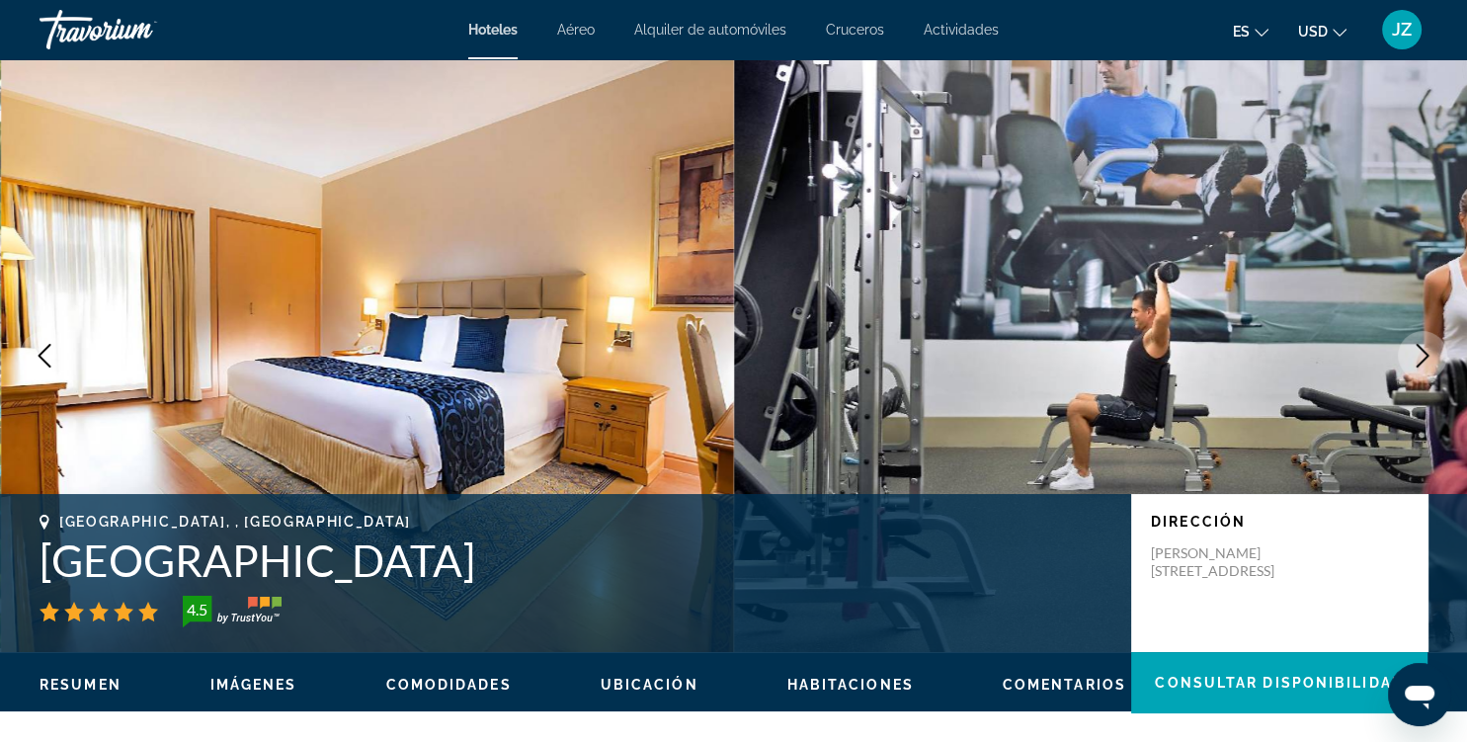
click at [1432, 340] on button "Next image" at bounding box center [1422, 355] width 49 height 49
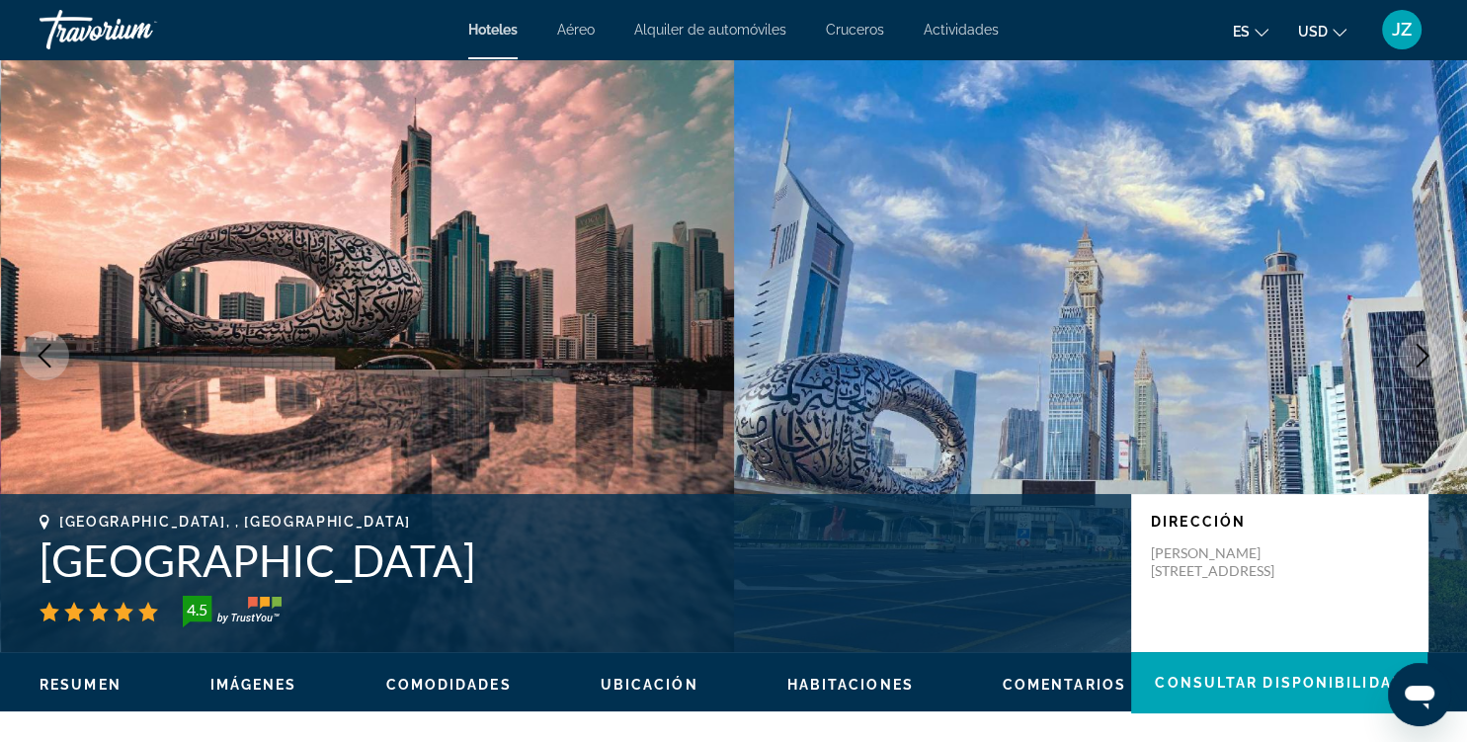
click at [1432, 340] on button "Next image" at bounding box center [1422, 355] width 49 height 49
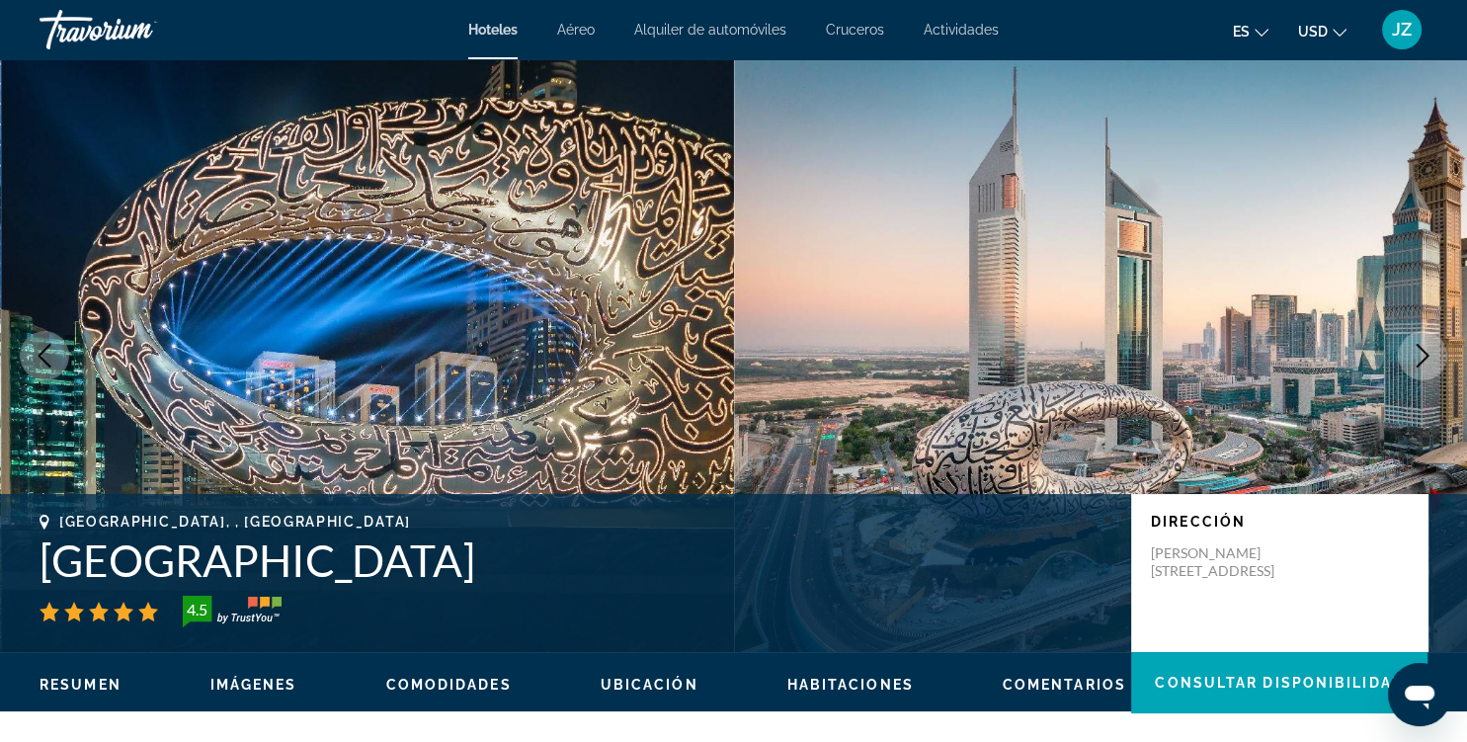
click at [1432, 340] on button "Next image" at bounding box center [1422, 355] width 49 height 49
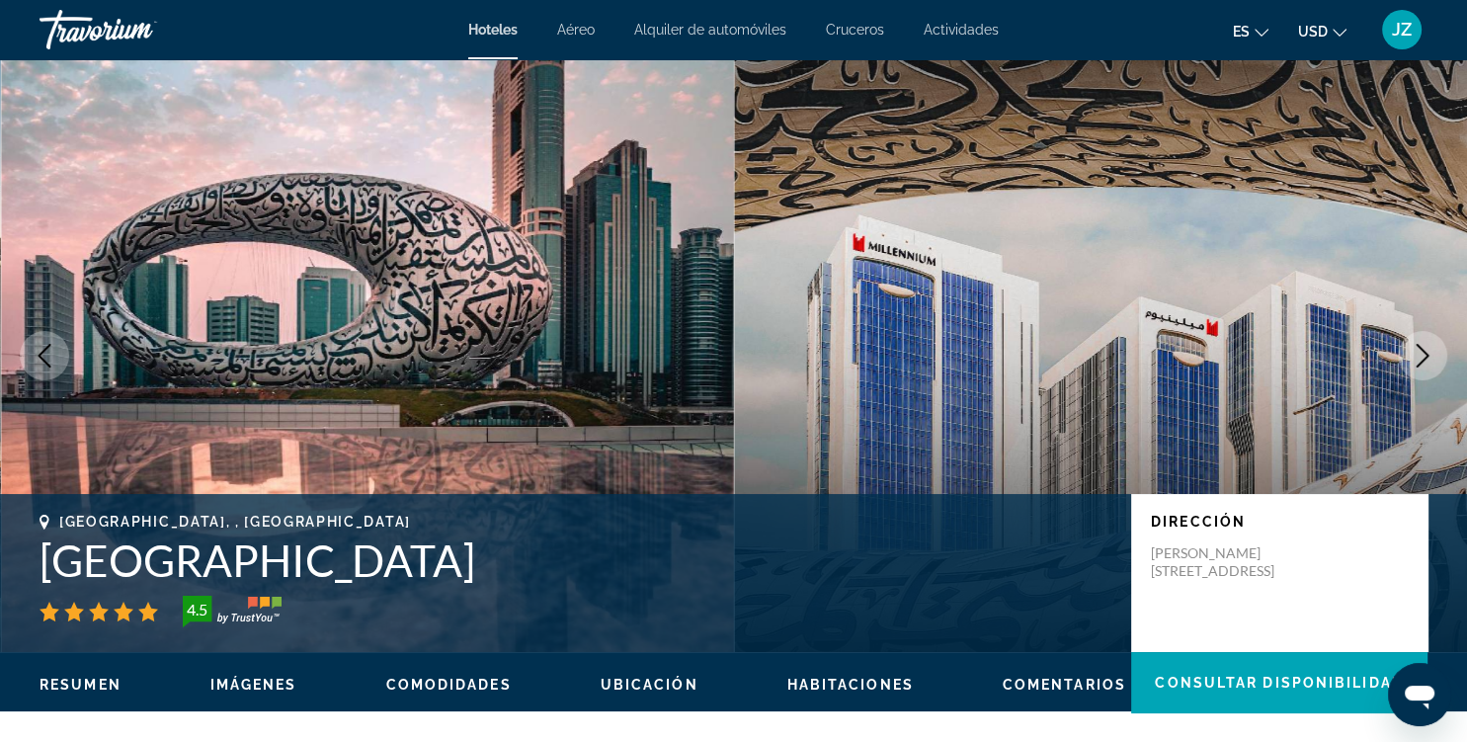
click at [1431, 340] on button "Next image" at bounding box center [1422, 355] width 49 height 49
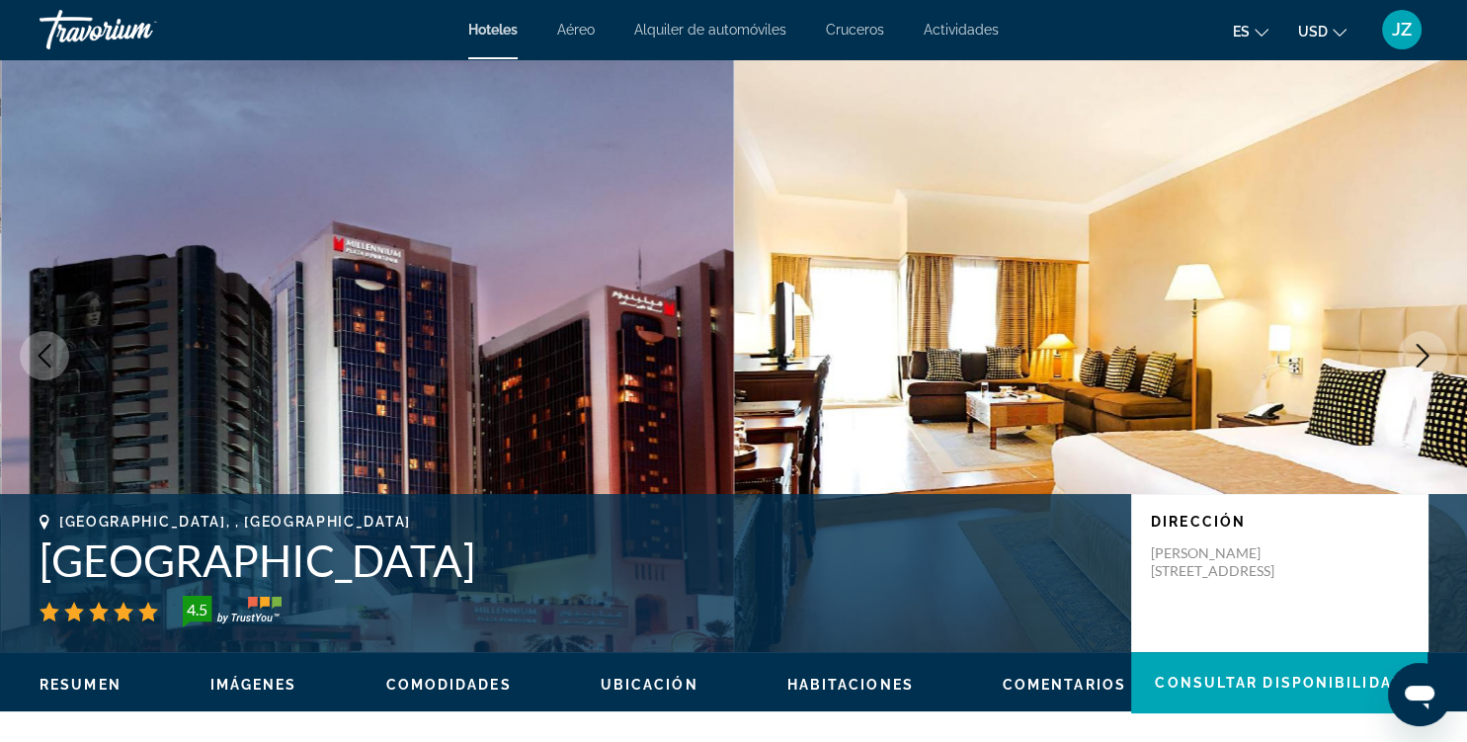
click at [1431, 340] on button "Next image" at bounding box center [1422, 355] width 49 height 49
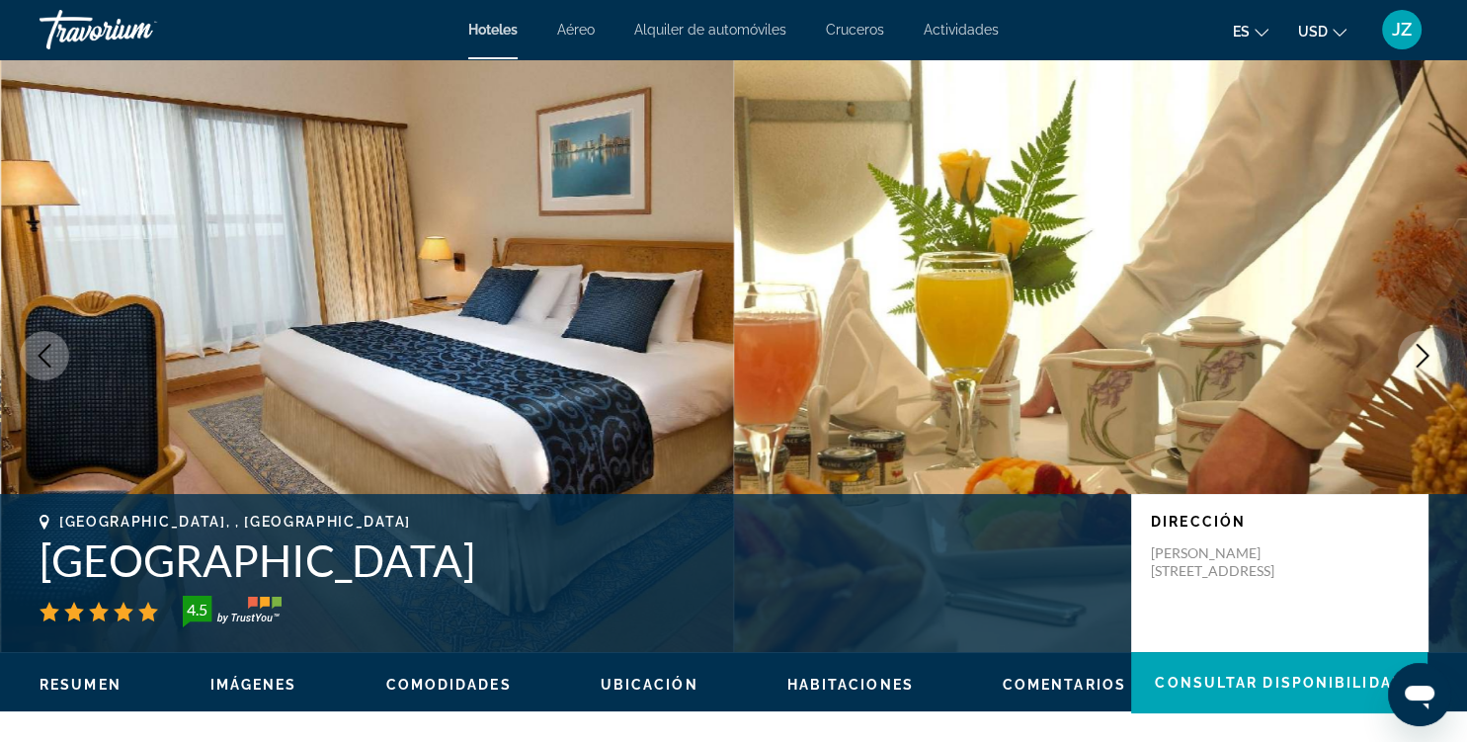
click at [1431, 340] on button "Next image" at bounding box center [1422, 355] width 49 height 49
